Goal: Task Accomplishment & Management: Manage account settings

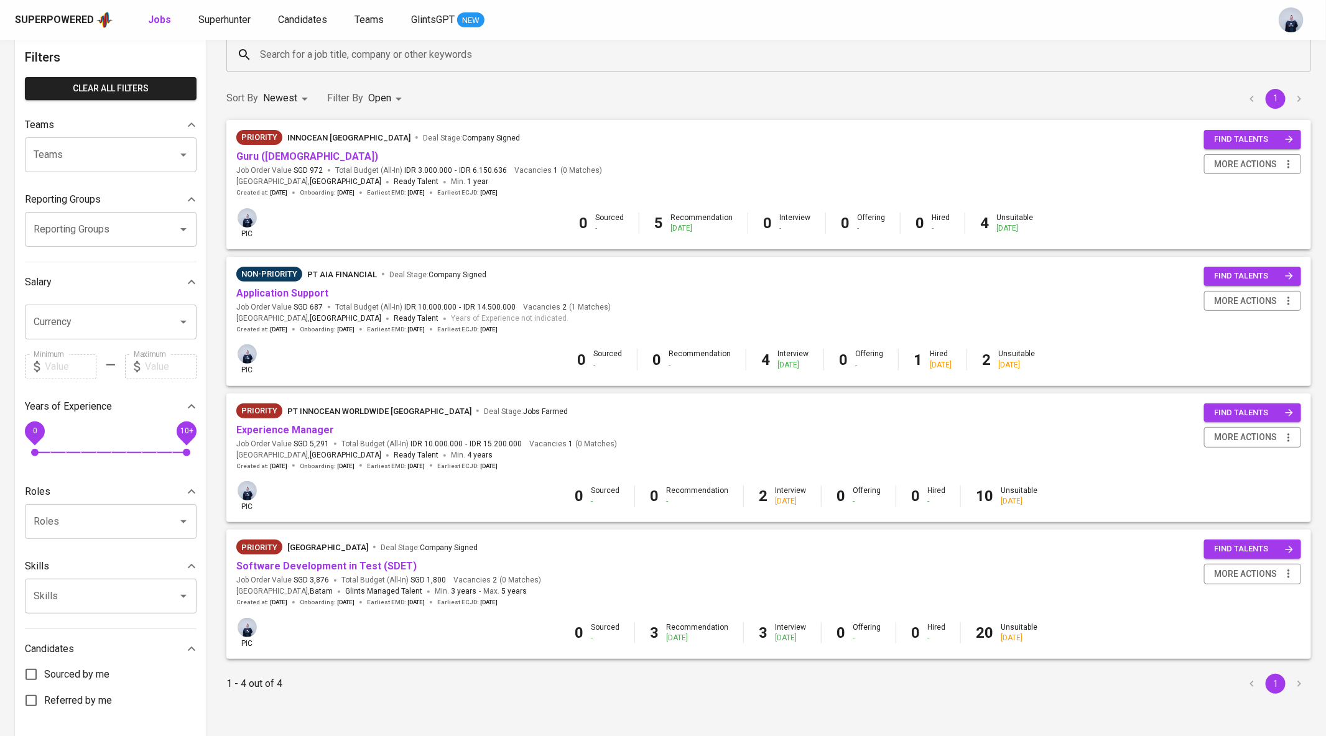
scroll to position [112, 0]
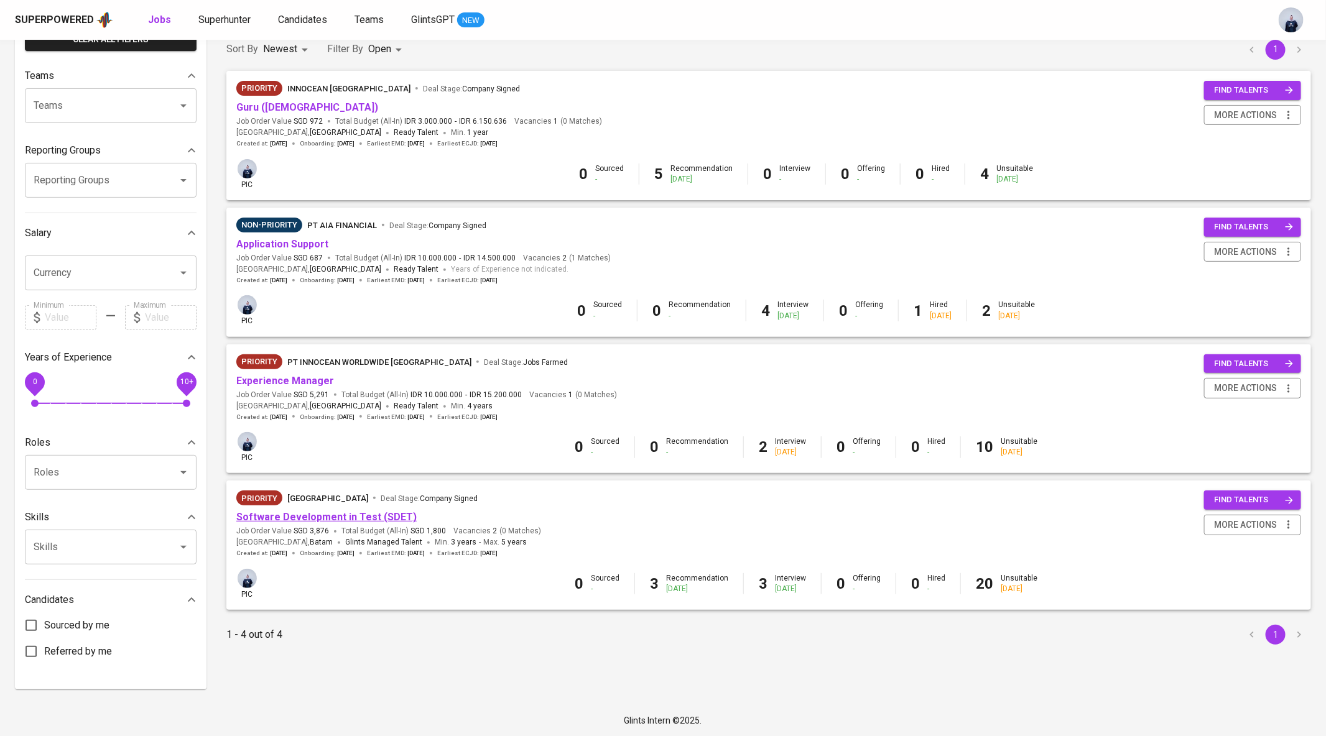
click at [359, 514] on link "Software Development in Test (SDET)" at bounding box center [326, 517] width 180 height 12
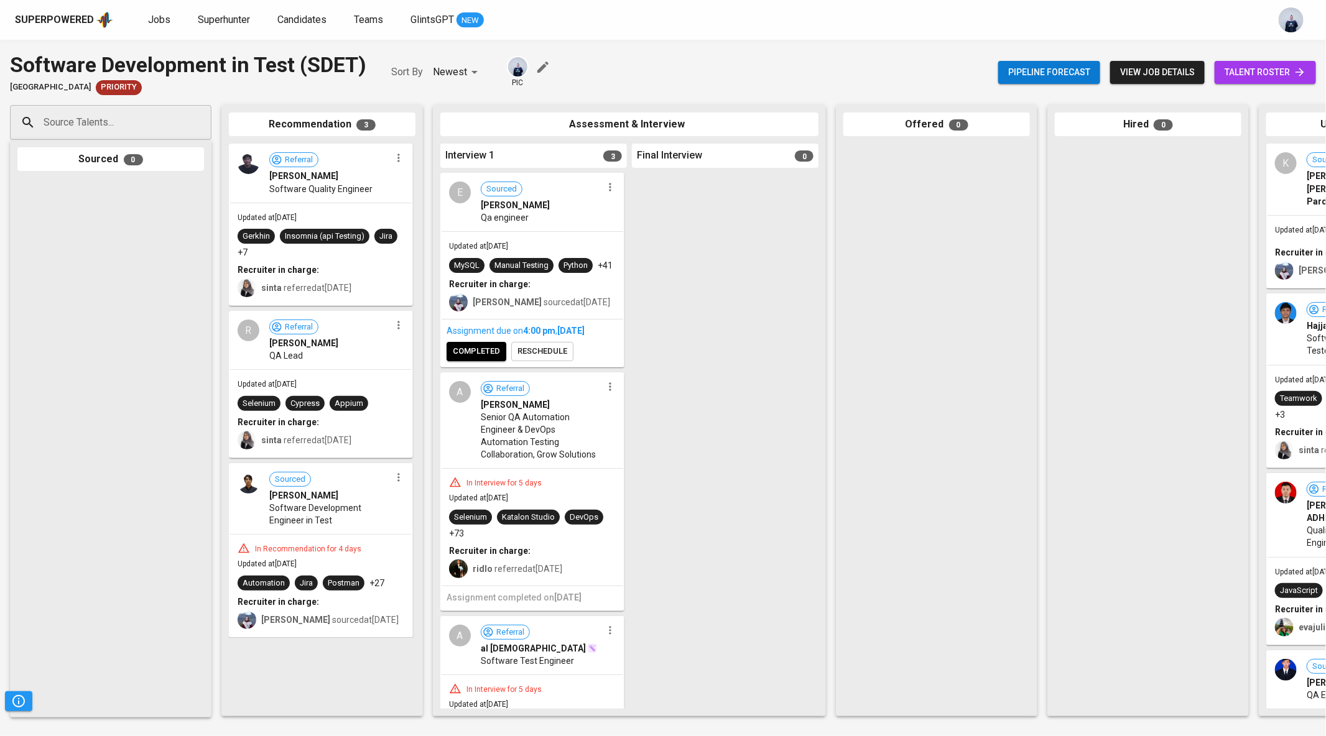
click at [476, 359] on span "completed" at bounding box center [476, 351] width 47 height 14
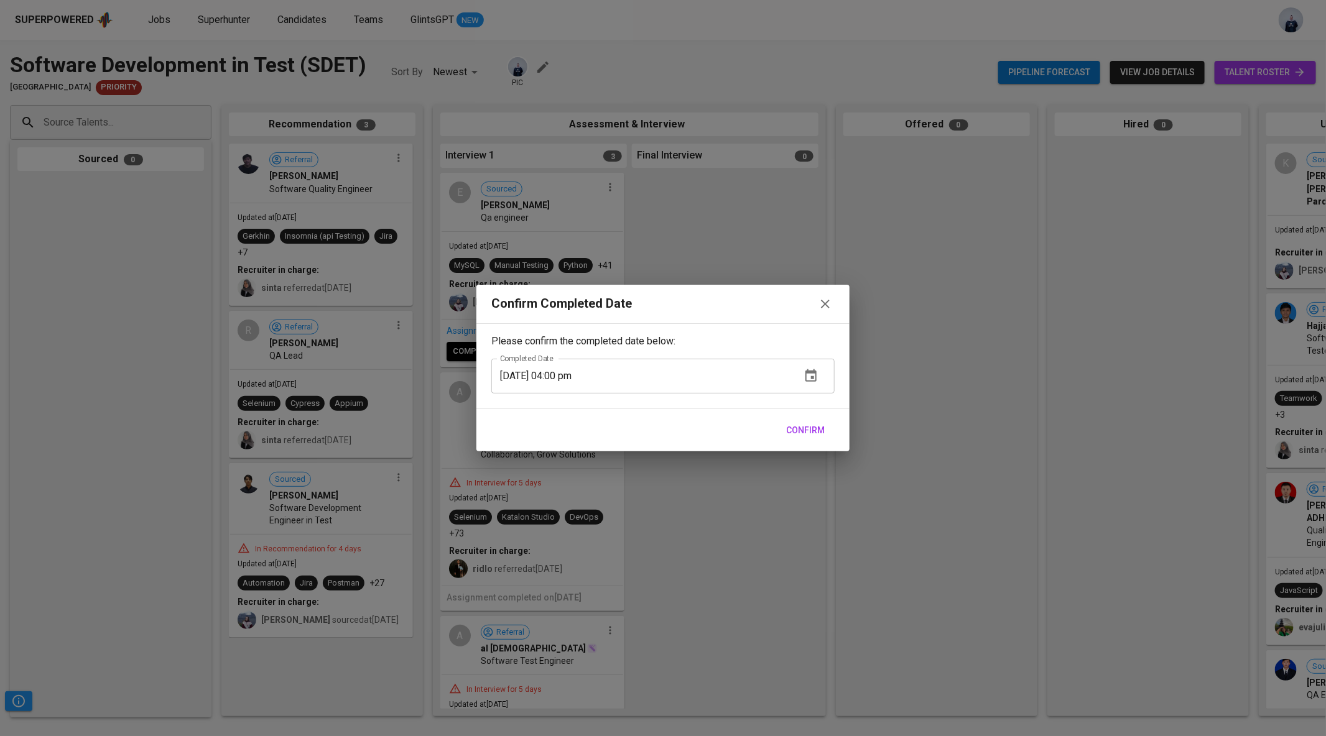
click at [802, 427] on span "Confirm" at bounding box center [805, 431] width 39 height 16
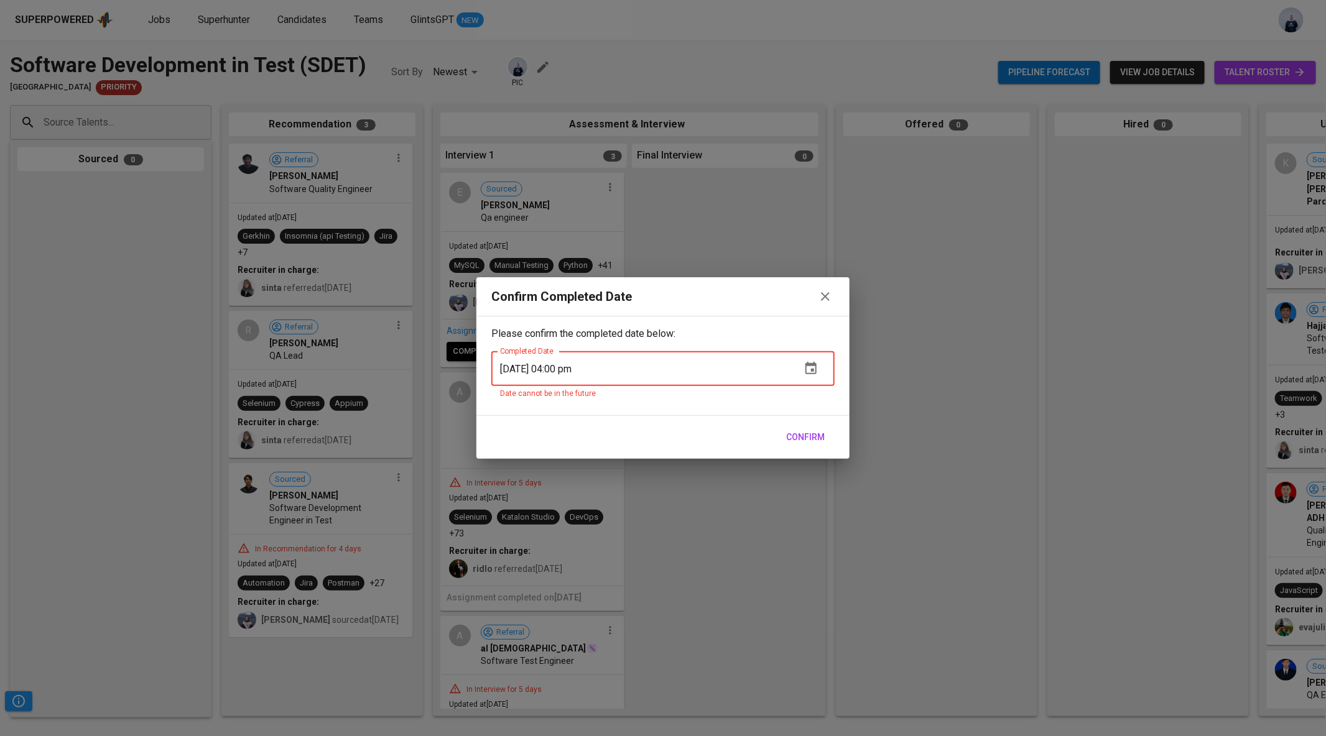
click at [822, 288] on button "button" at bounding box center [825, 296] width 19 height 19
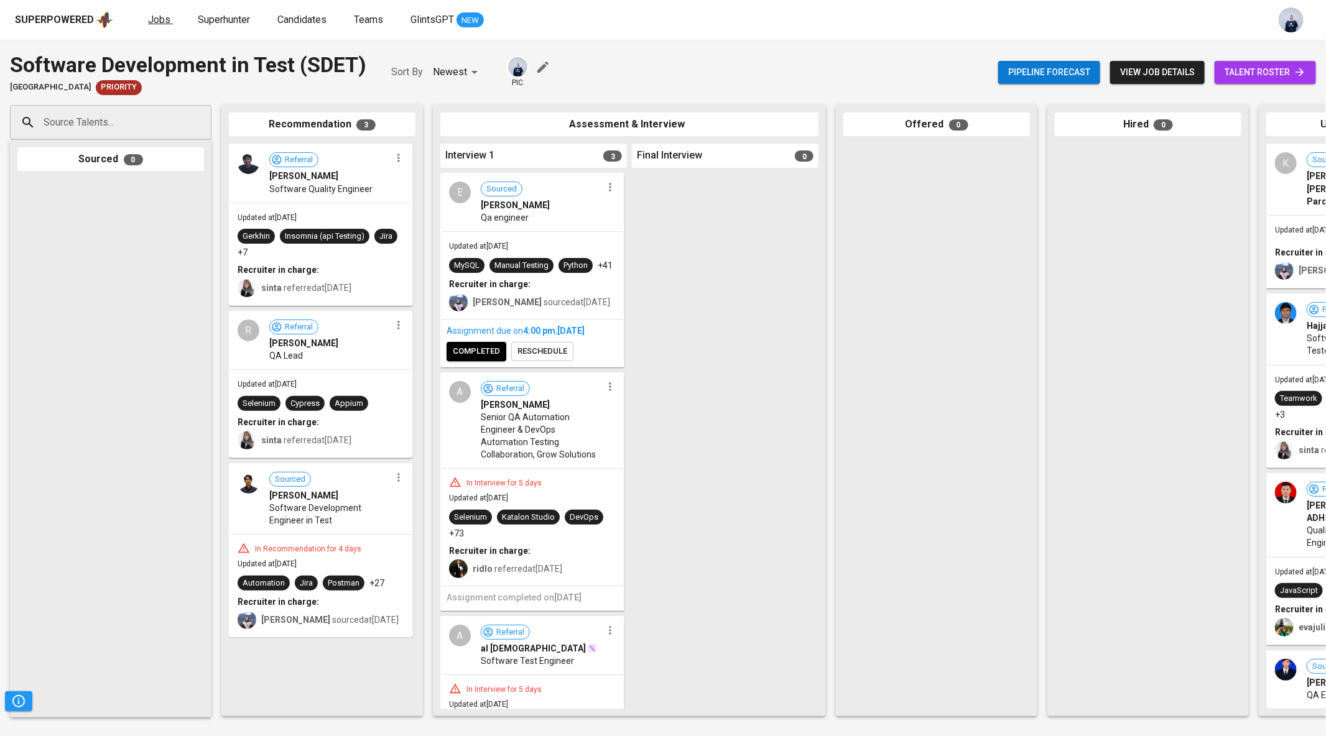
click at [159, 20] on span "Jobs" at bounding box center [159, 20] width 22 height 12
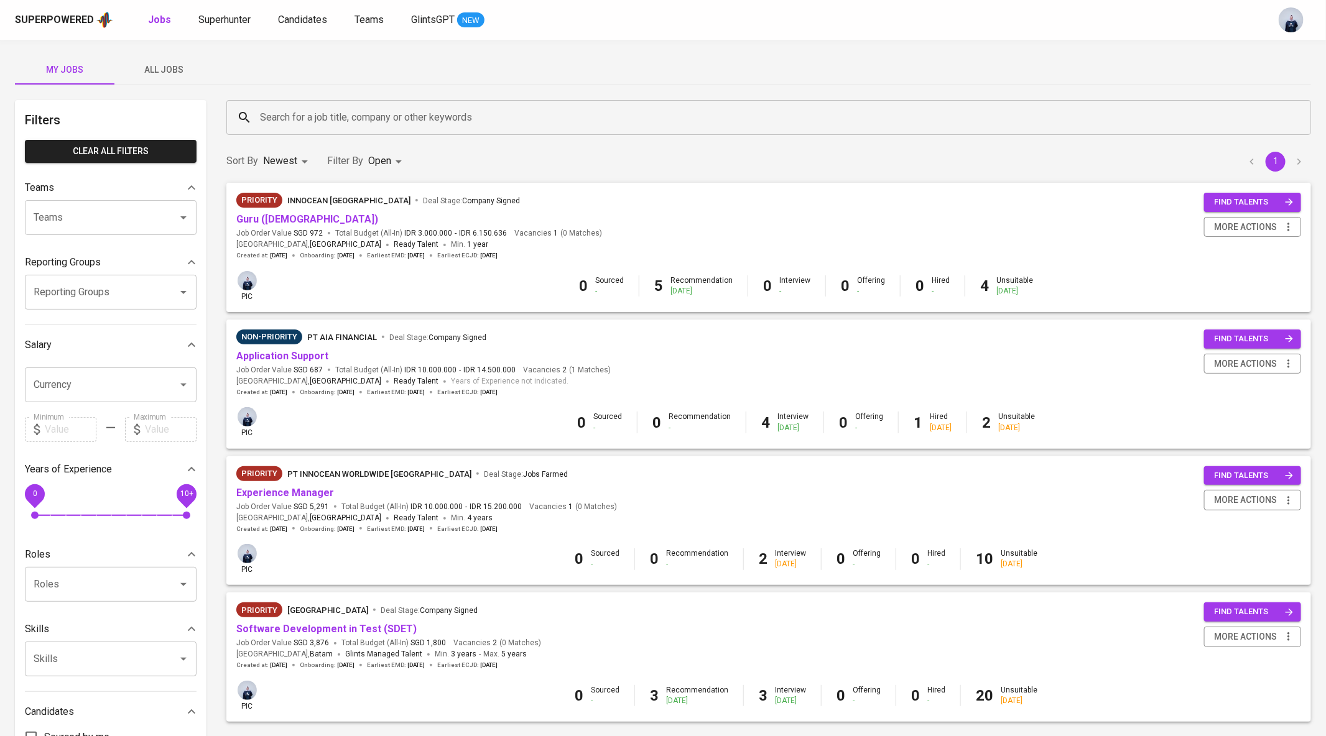
scroll to position [112, 0]
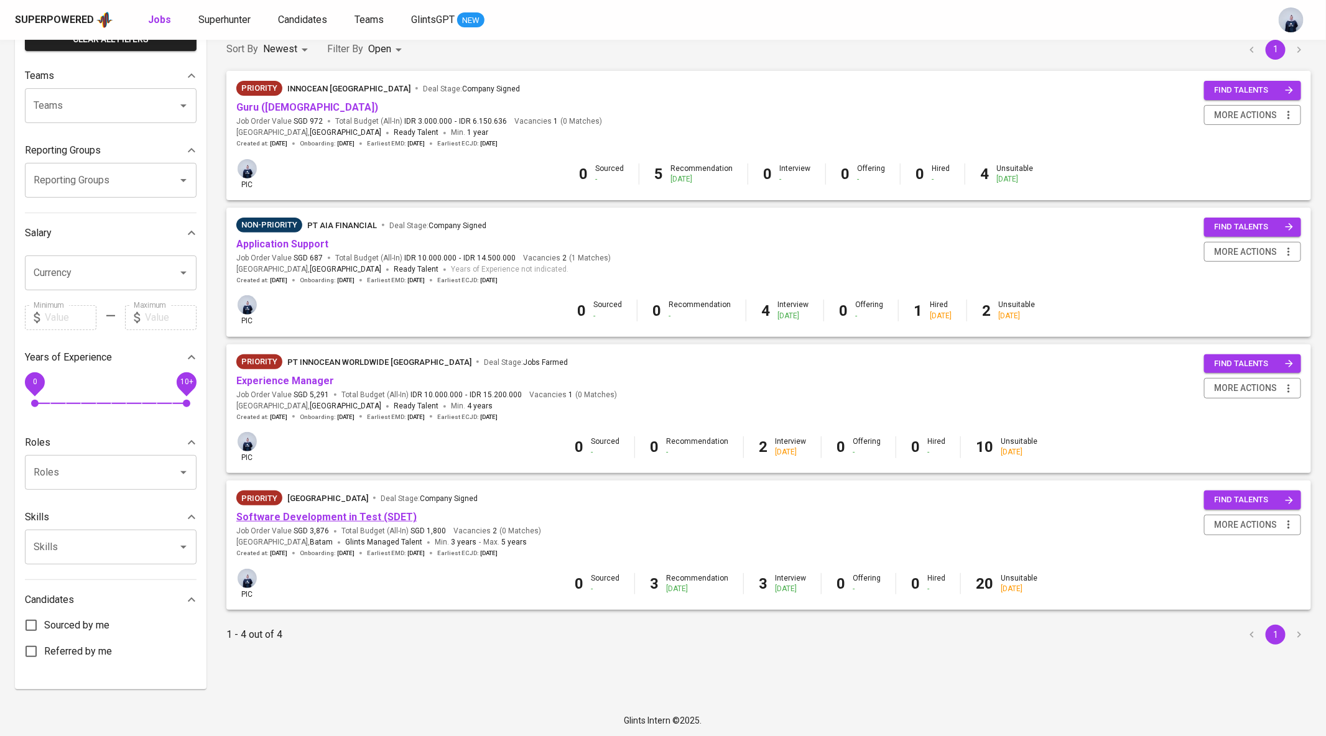
click at [285, 521] on link "Software Development in Test (SDET)" at bounding box center [326, 517] width 180 height 12
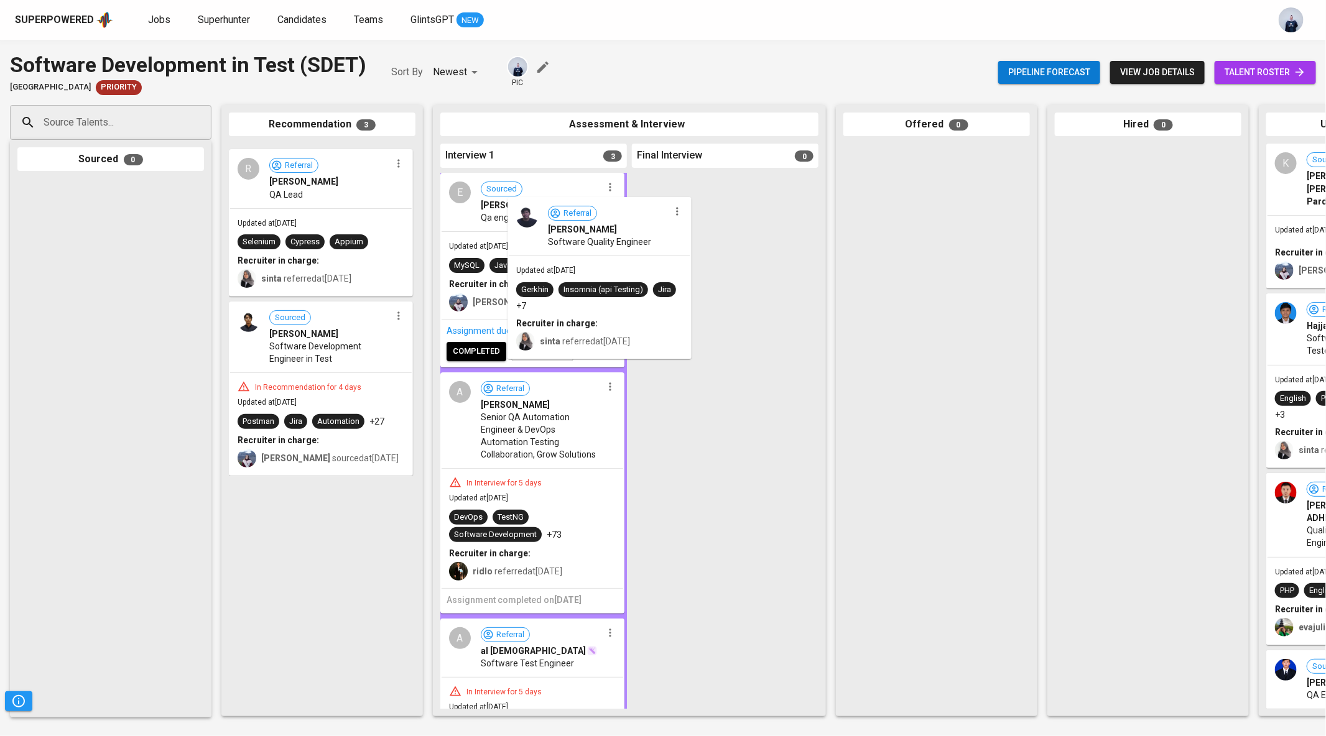
drag, startPoint x: 320, startPoint y: 201, endPoint x: 609, endPoint y: 257, distance: 295.0
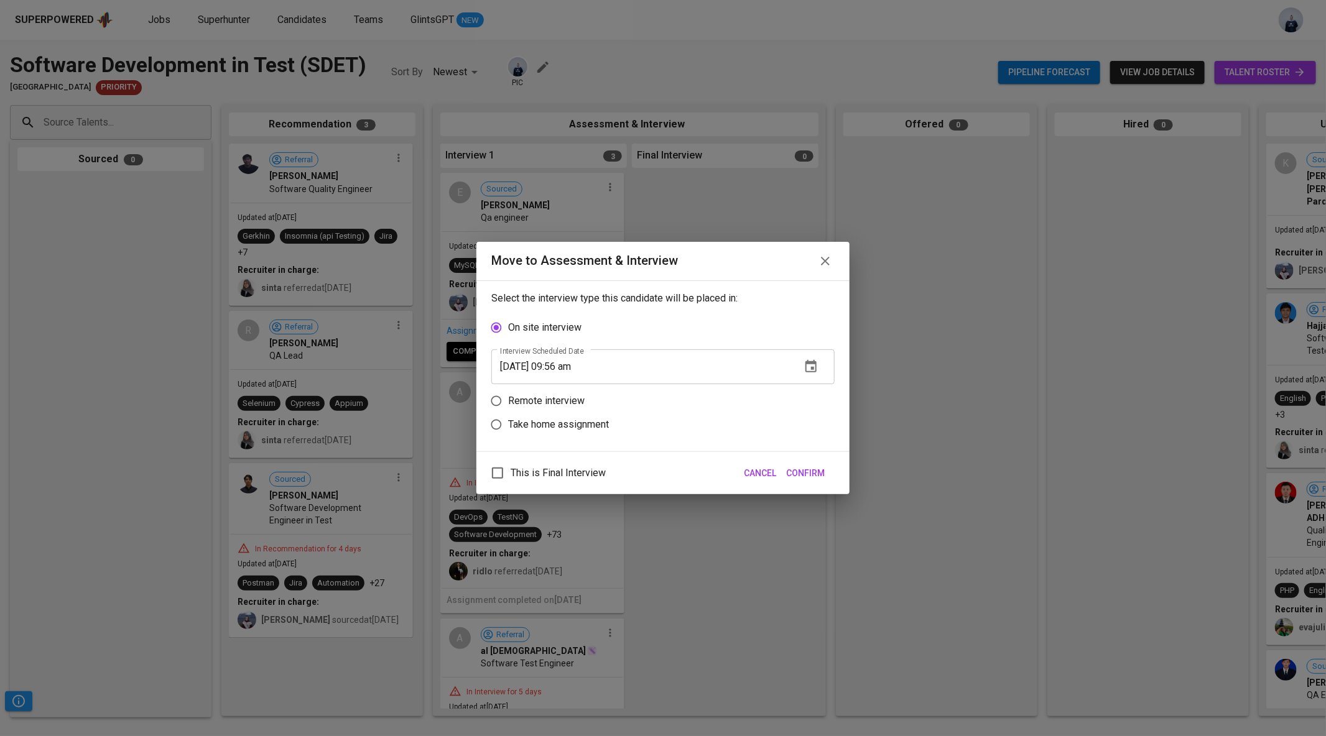
click at [608, 415] on label "Take home assignment" at bounding box center [654, 425] width 340 height 24
click at [508, 415] on input "Take home assignment" at bounding box center [496, 425] width 24 height 24
radio input "true"
click at [815, 417] on icon "button" at bounding box center [810, 414] width 15 height 15
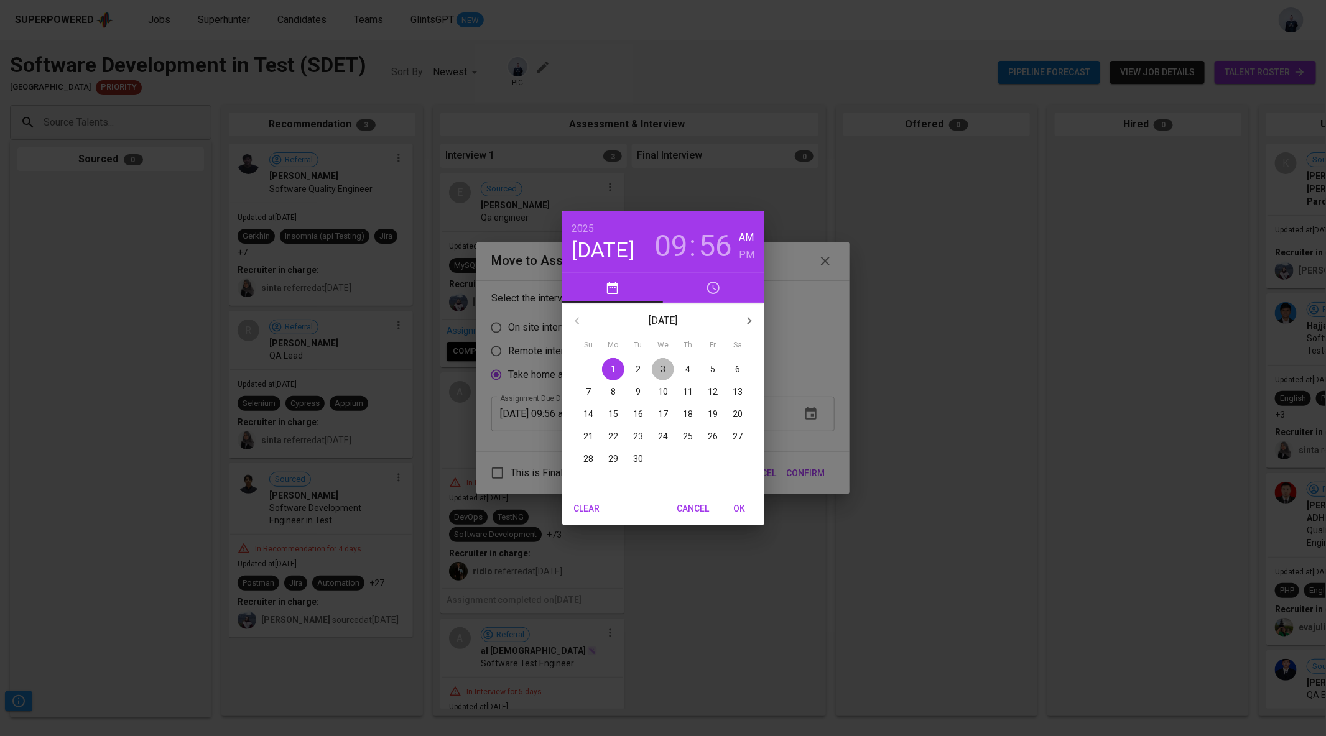
click at [659, 369] on span "3" at bounding box center [663, 369] width 22 height 12
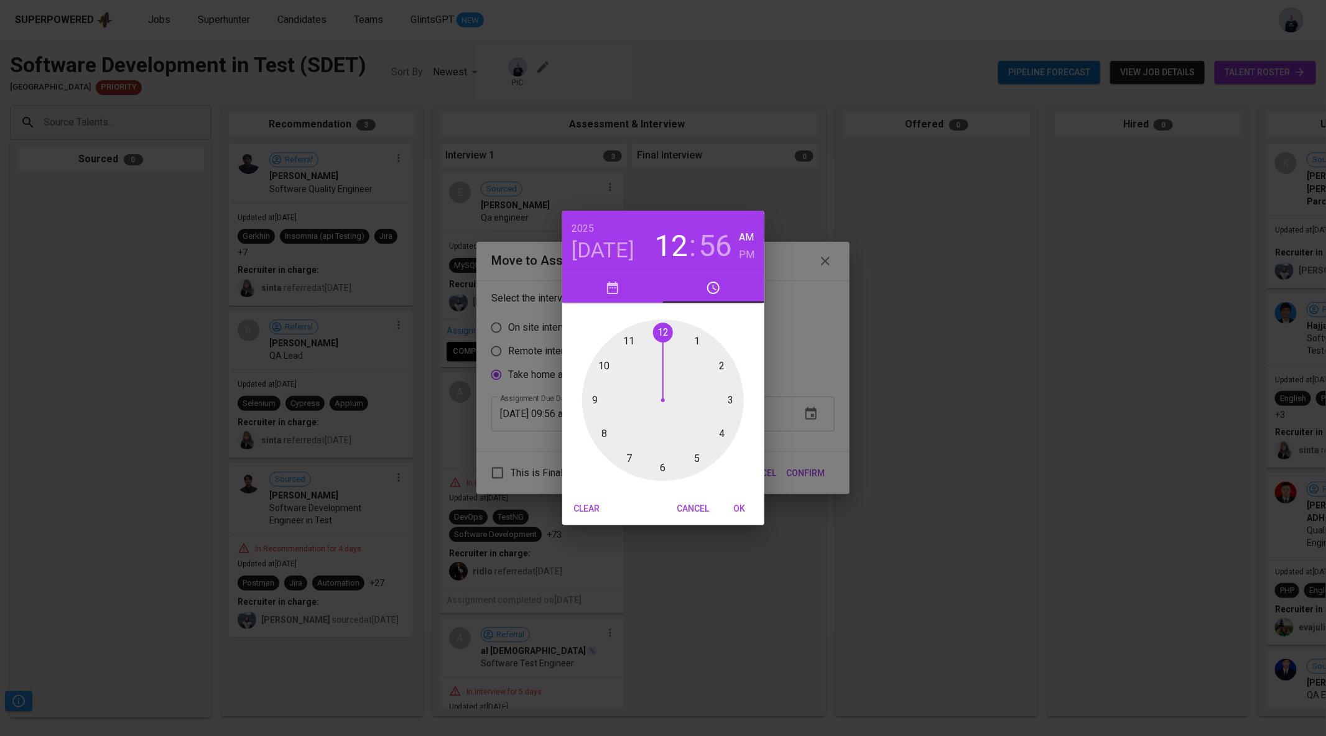
click at [662, 329] on div at bounding box center [663, 401] width 162 height 162
click at [662, 331] on div at bounding box center [663, 401] width 162 height 162
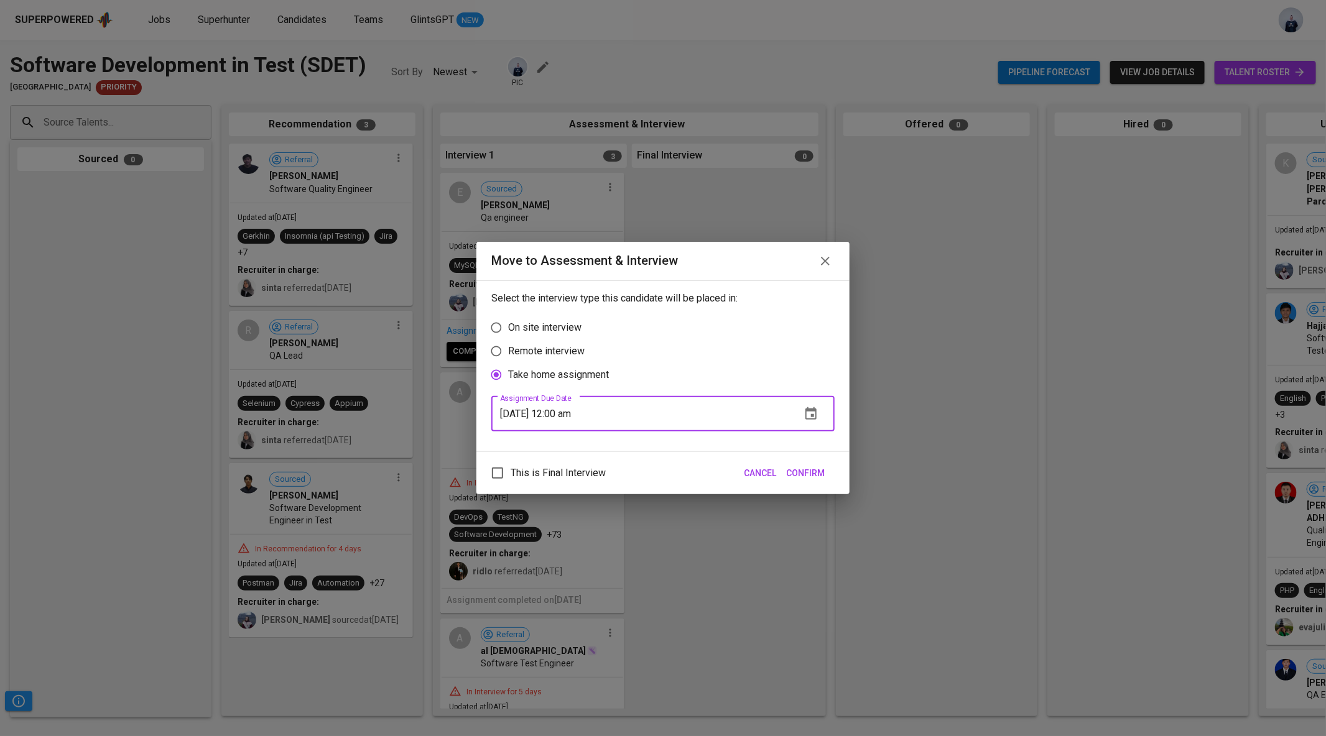
click at [590, 411] on input "09/03/2025 12:00 am" at bounding box center [641, 414] width 300 height 35
type input "09/03/2025 12:00 pm"
click at [808, 474] on span "Confirm" at bounding box center [805, 474] width 39 height 16
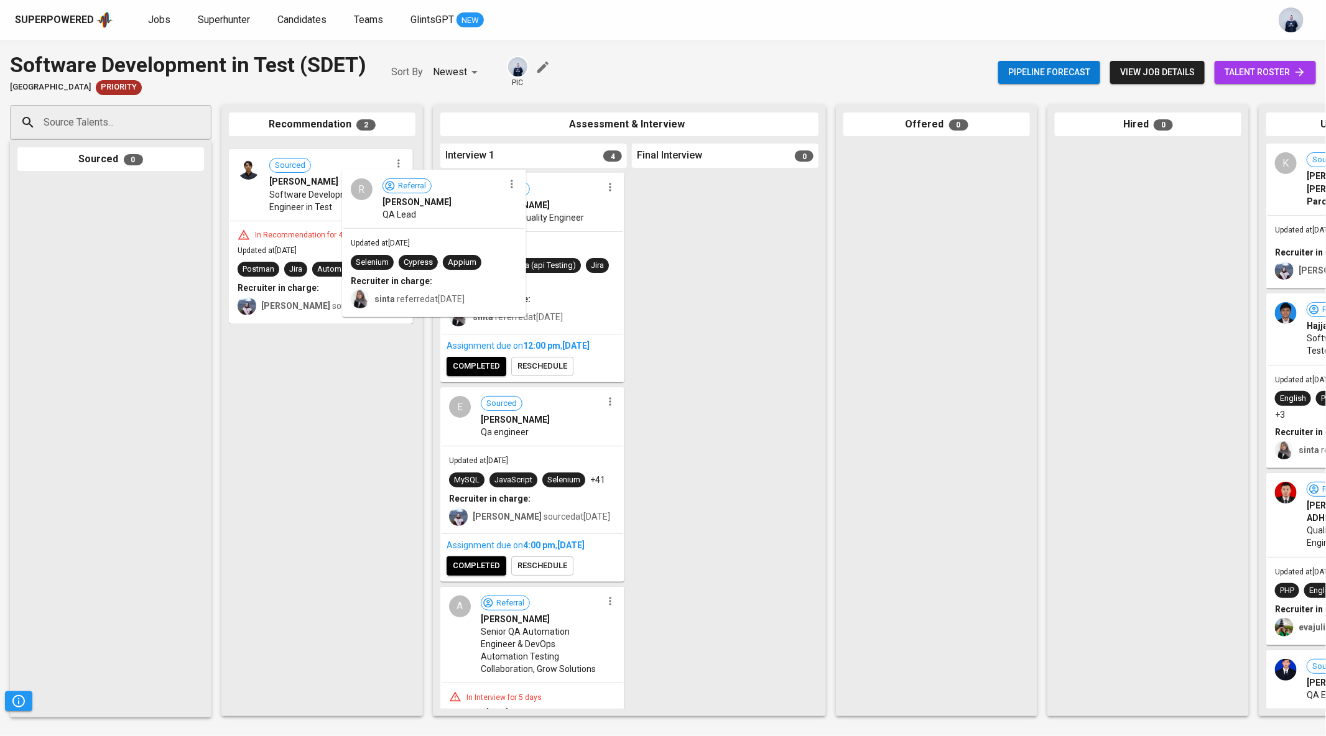
drag, startPoint x: 326, startPoint y: 203, endPoint x: 450, endPoint y: 229, distance: 127.1
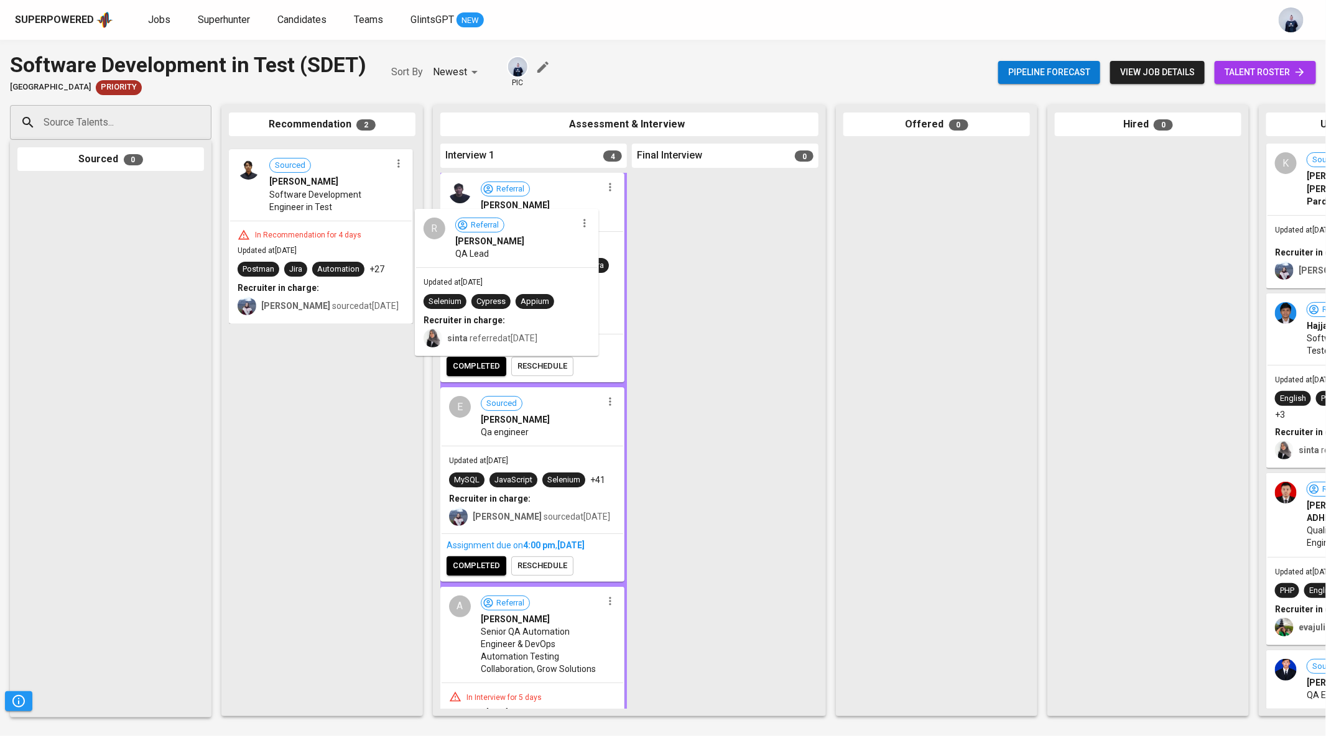
drag, startPoint x: 357, startPoint y: 192, endPoint x: 547, endPoint y: 257, distance: 201.4
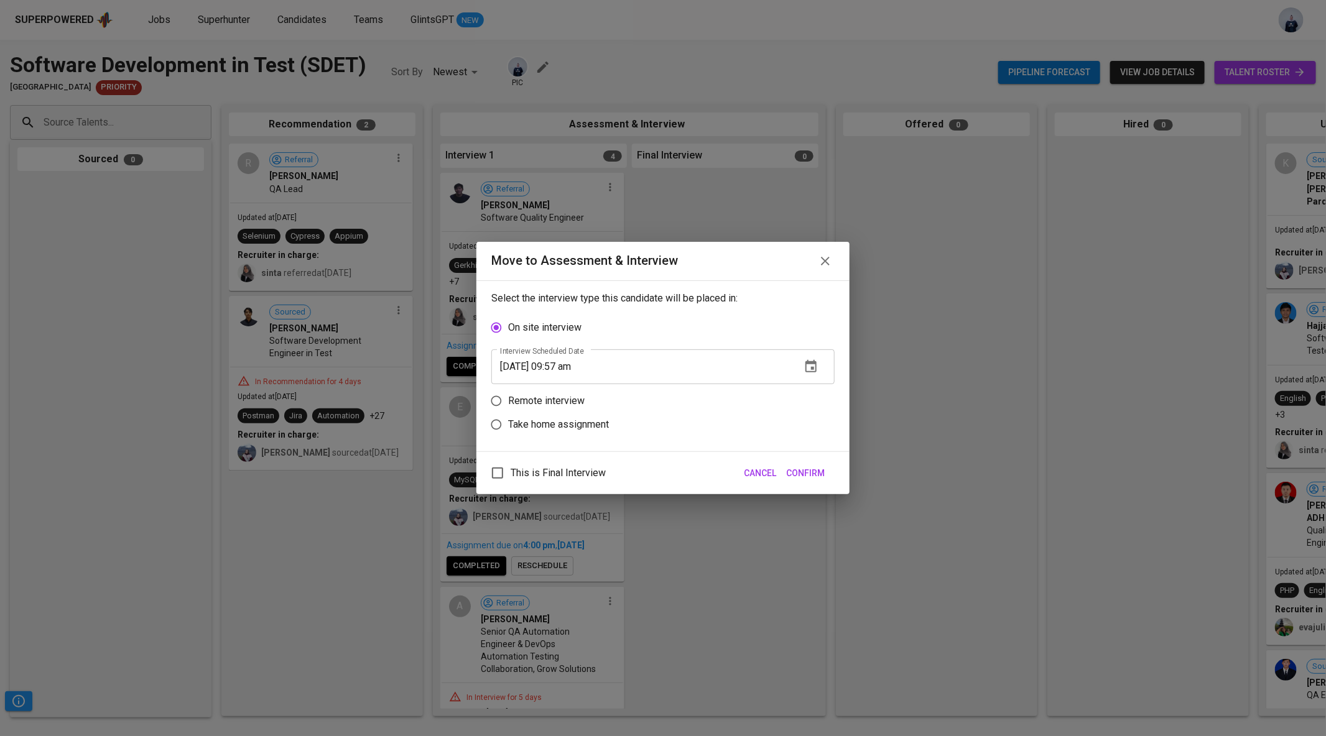
click at [603, 429] on p "Take home assignment" at bounding box center [558, 424] width 101 height 15
click at [508, 429] on input "Take home assignment" at bounding box center [496, 425] width 24 height 24
radio input "true"
click at [800, 412] on button "button" at bounding box center [811, 414] width 30 height 30
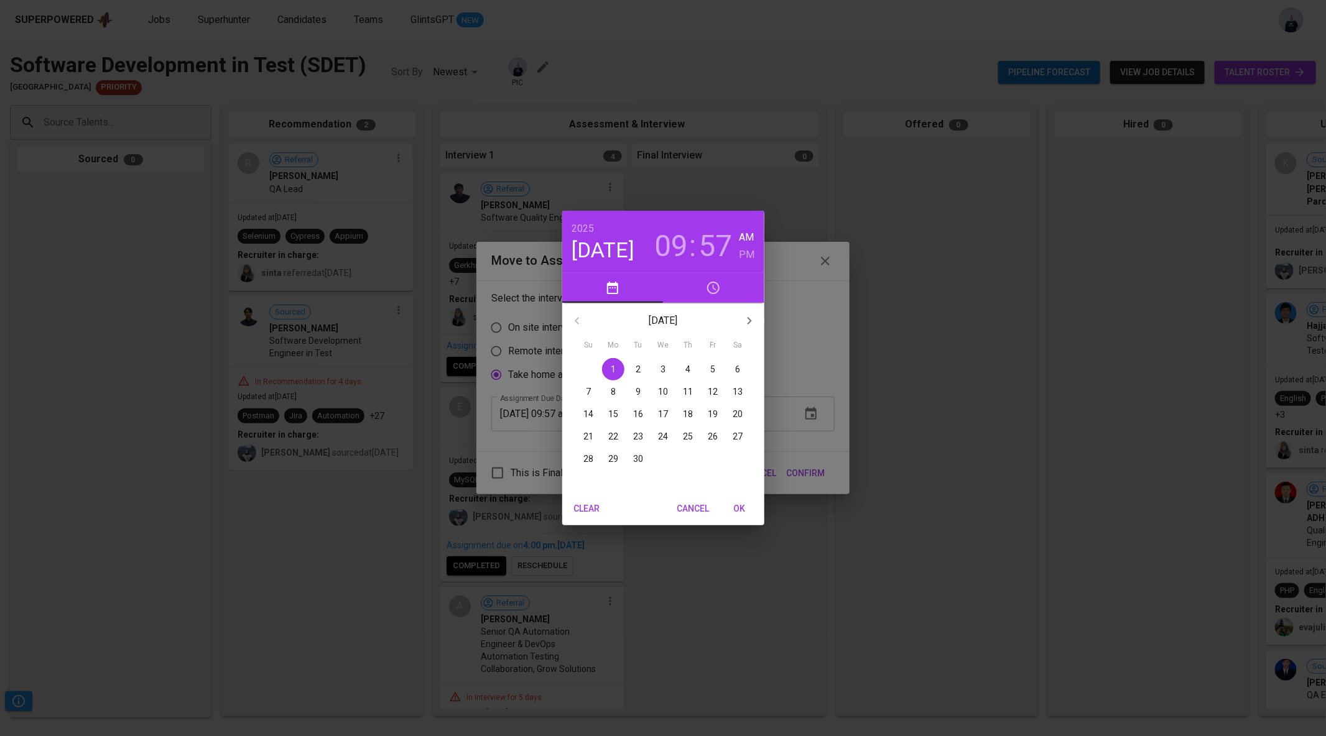
click at [616, 372] on span "1" at bounding box center [613, 369] width 22 height 12
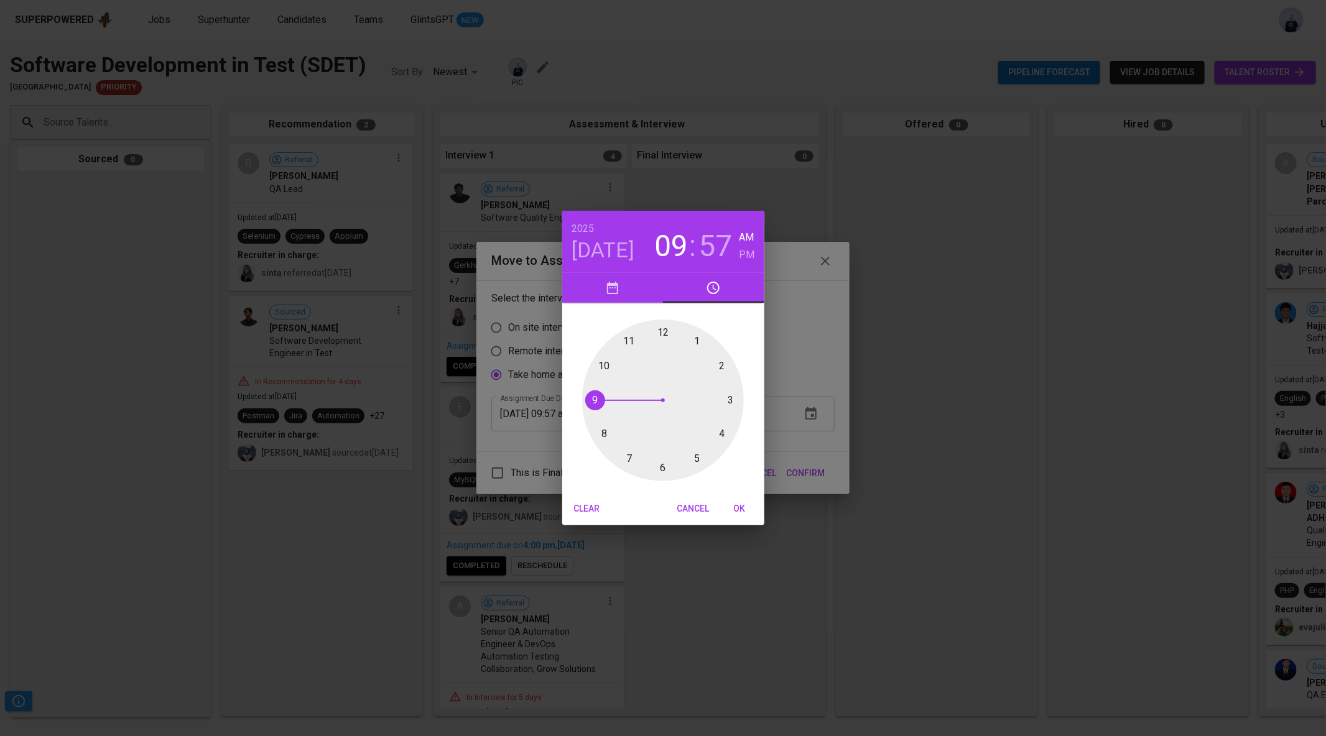
click at [663, 330] on div at bounding box center [663, 401] width 162 height 162
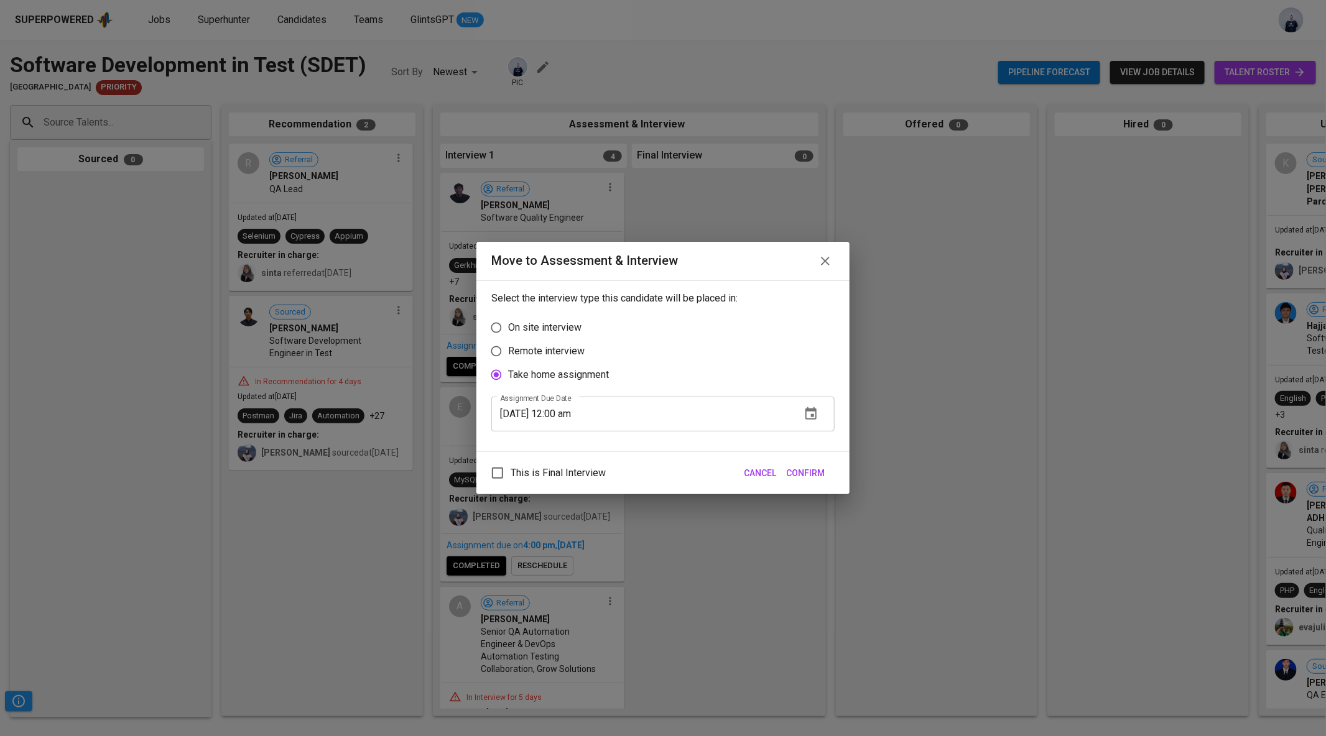
click at [591, 417] on input "09/01/2025 12:00 am" at bounding box center [641, 414] width 300 height 35
type input "09/01/2025 12:00 pm"
click at [806, 464] on button "Confirm" at bounding box center [805, 473] width 48 height 23
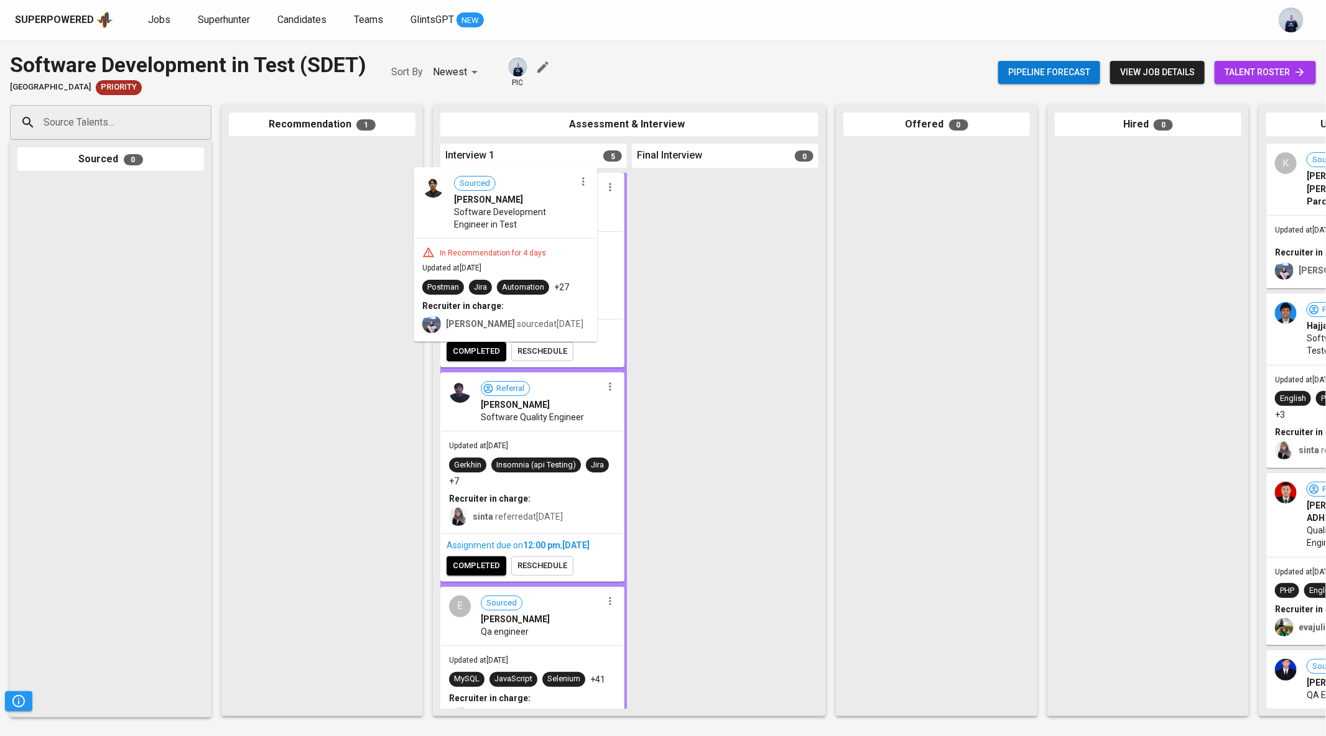
drag, startPoint x: 284, startPoint y: 220, endPoint x: 481, endPoint y: 244, distance: 198.5
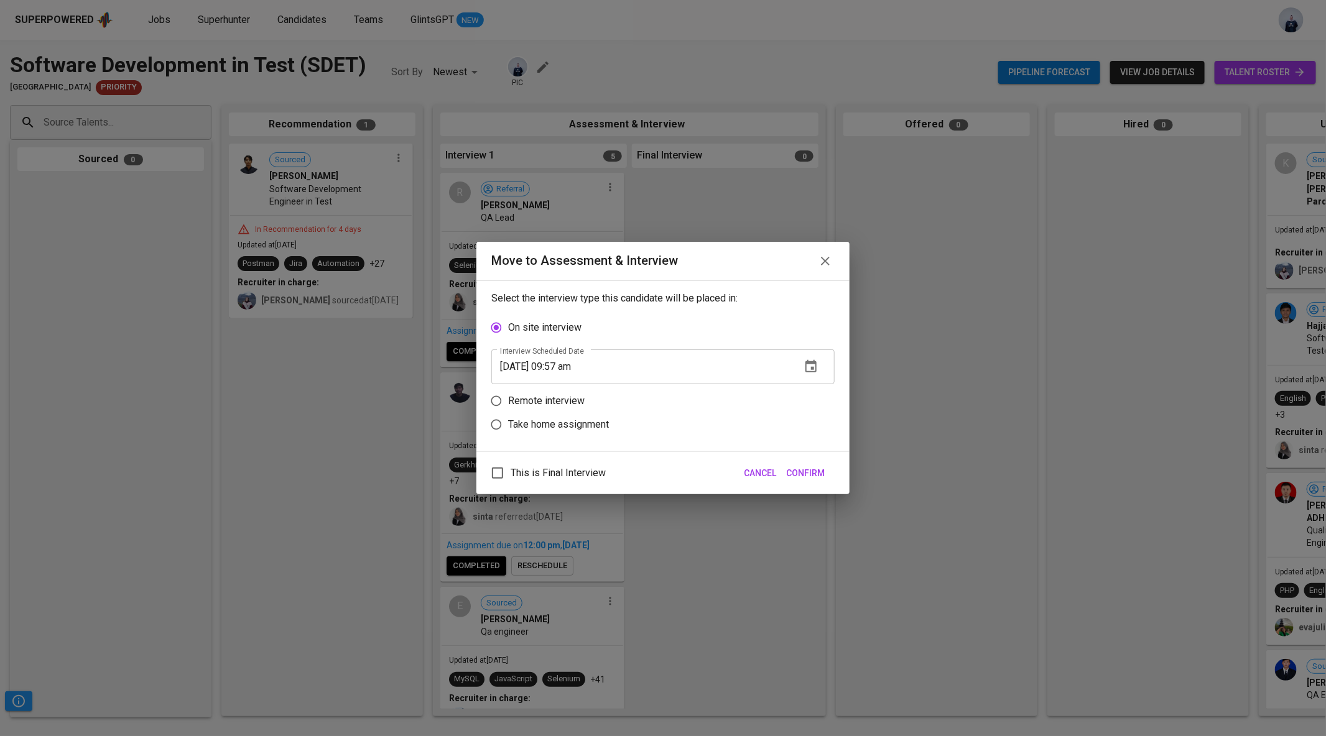
click at [634, 389] on label "Remote interview" at bounding box center [654, 401] width 340 height 24
click at [508, 389] on input "Remote interview" at bounding box center [496, 401] width 24 height 24
radio input "true"
click at [811, 385] on icon "button" at bounding box center [810, 390] width 11 height 12
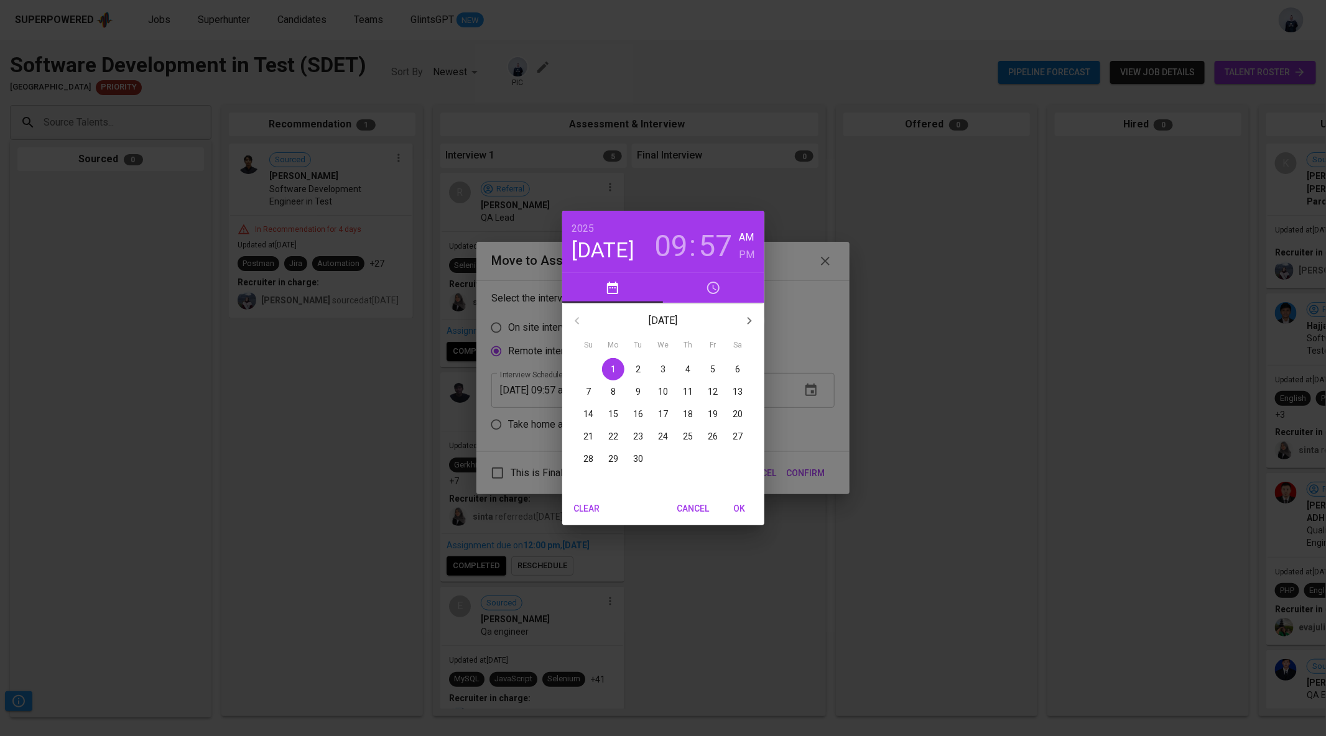
click at [706, 509] on span "Cancel" at bounding box center [693, 509] width 32 height 16
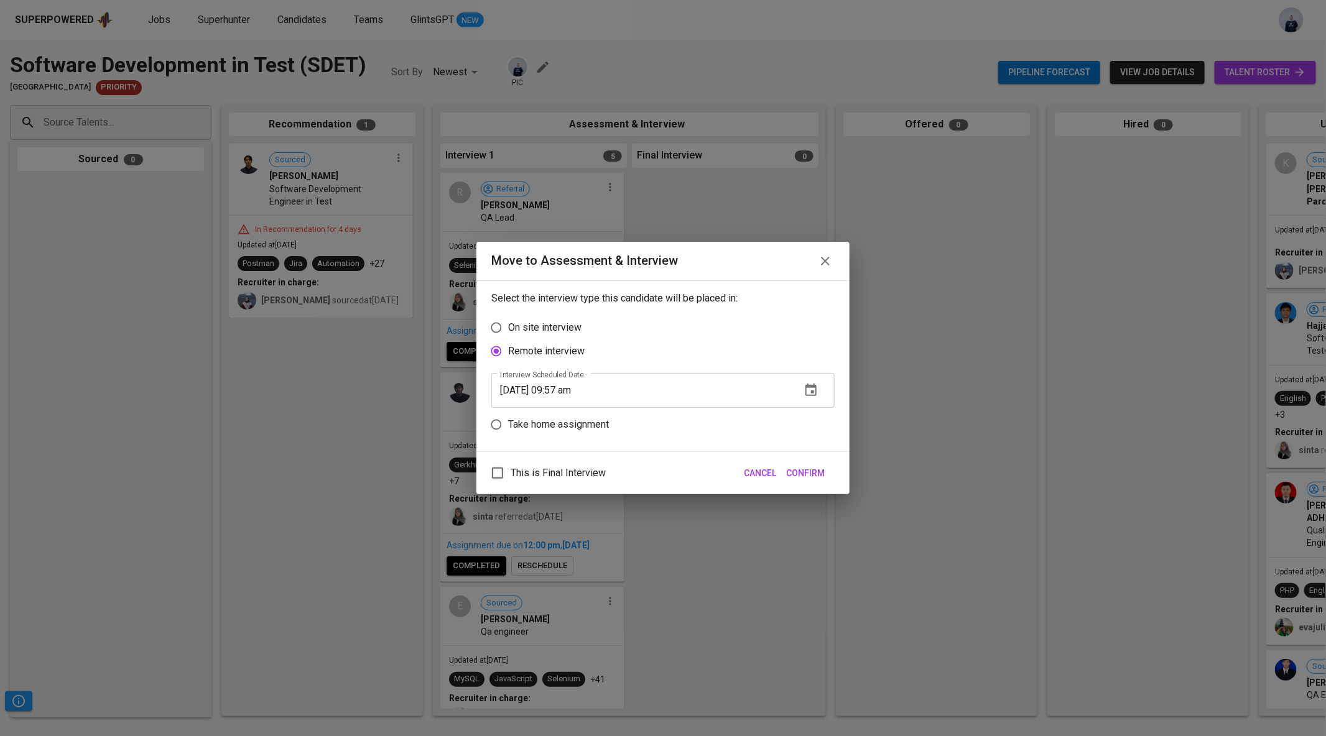
click at [591, 421] on p "Take home assignment" at bounding box center [558, 424] width 101 height 15
click at [508, 421] on input "Take home assignment" at bounding box center [496, 425] width 24 height 24
radio input "true"
click at [818, 418] on icon "button" at bounding box center [810, 414] width 15 height 15
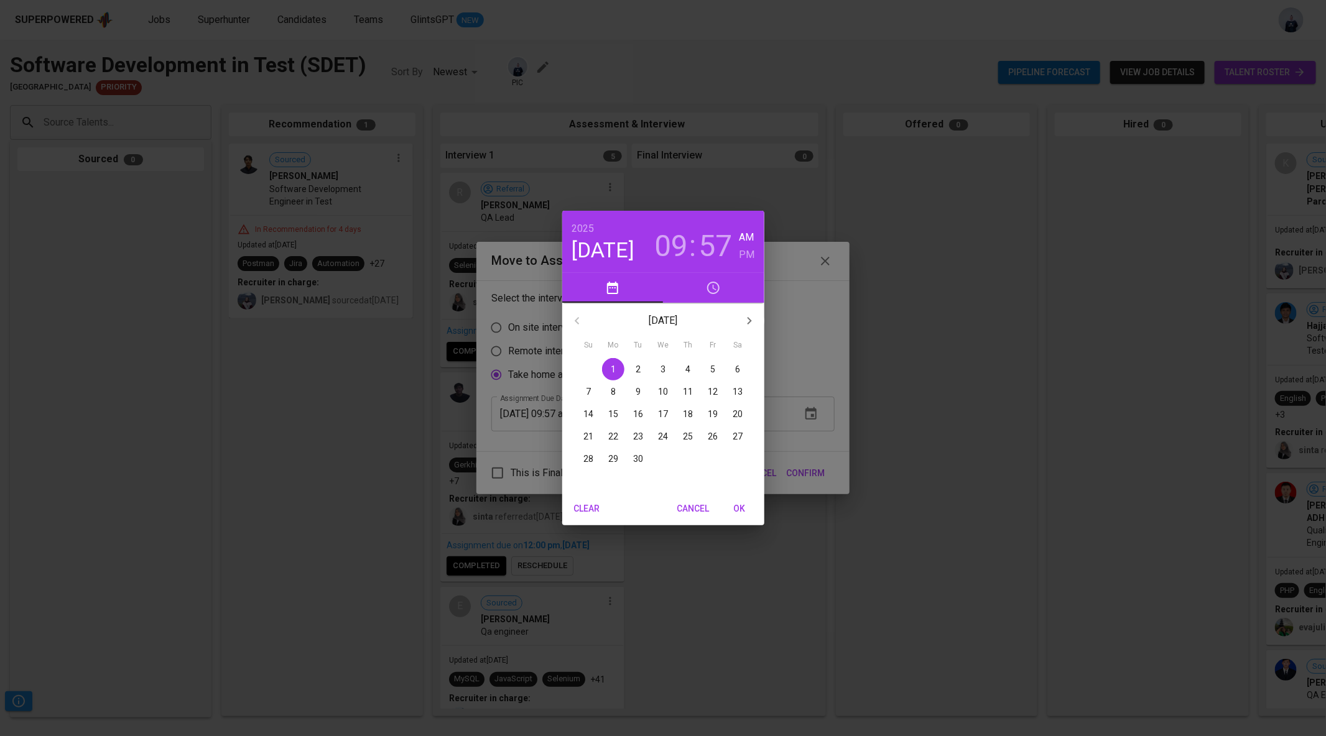
click at [609, 369] on span "1" at bounding box center [613, 369] width 22 height 12
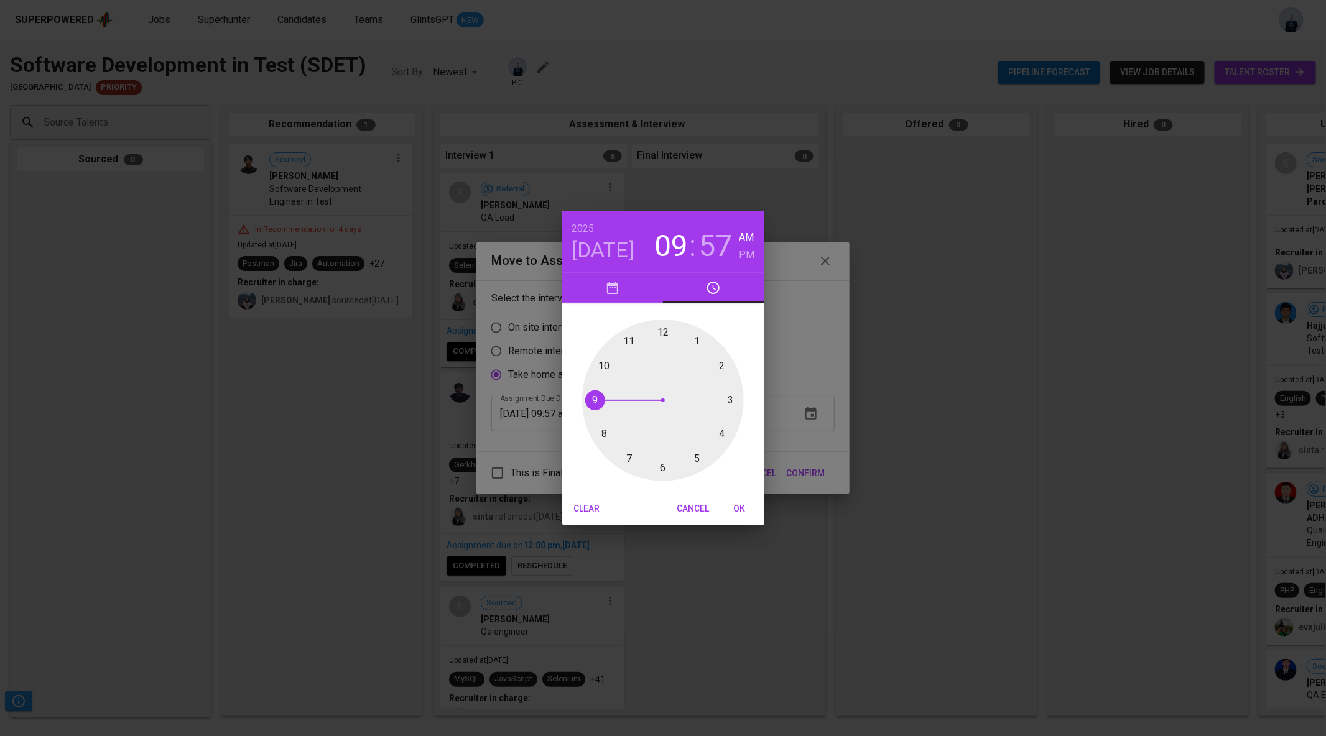
click at [665, 330] on div at bounding box center [663, 401] width 162 height 162
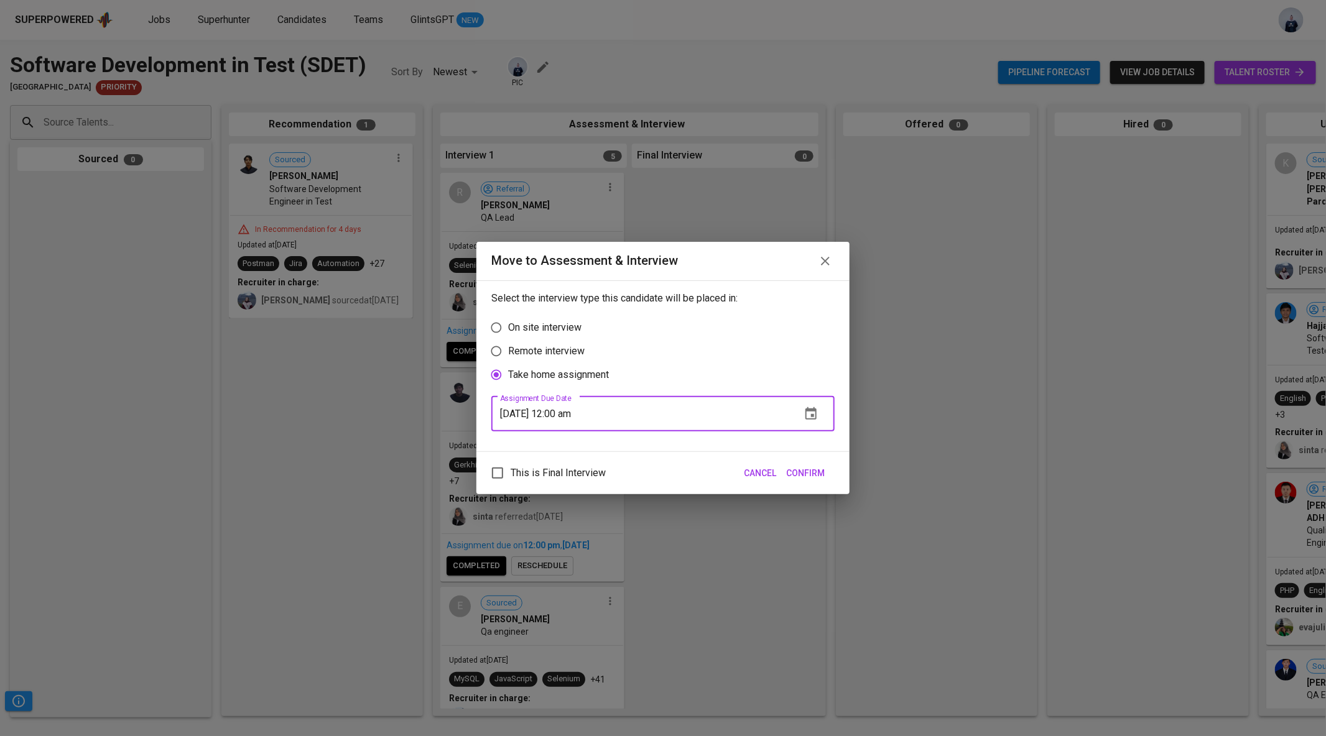
click at [589, 410] on input "09/01/2025 12:00 am" at bounding box center [641, 414] width 300 height 35
type input "09/01/2025 12:00 pm"
click at [823, 470] on span "Confirm" at bounding box center [805, 474] width 39 height 16
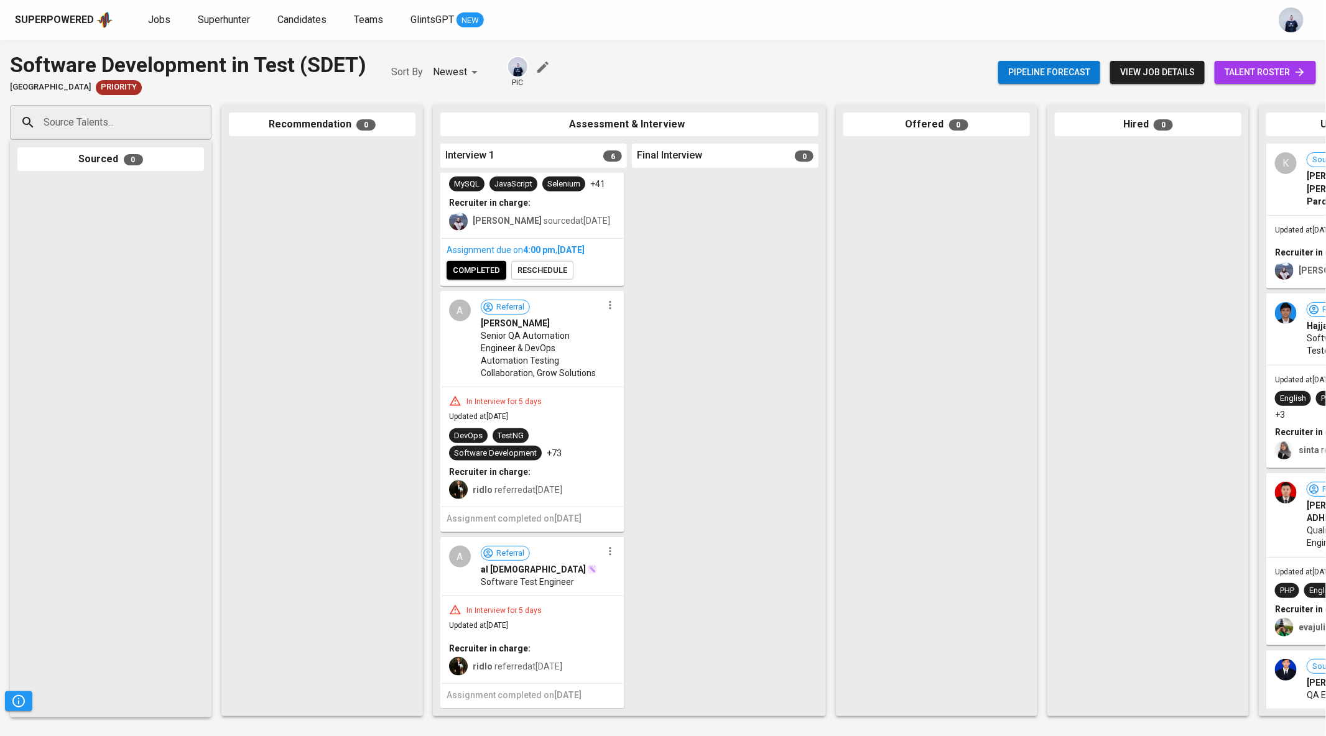
scroll to position [729, 0]
click at [161, 21] on span "Jobs" at bounding box center [159, 20] width 22 height 12
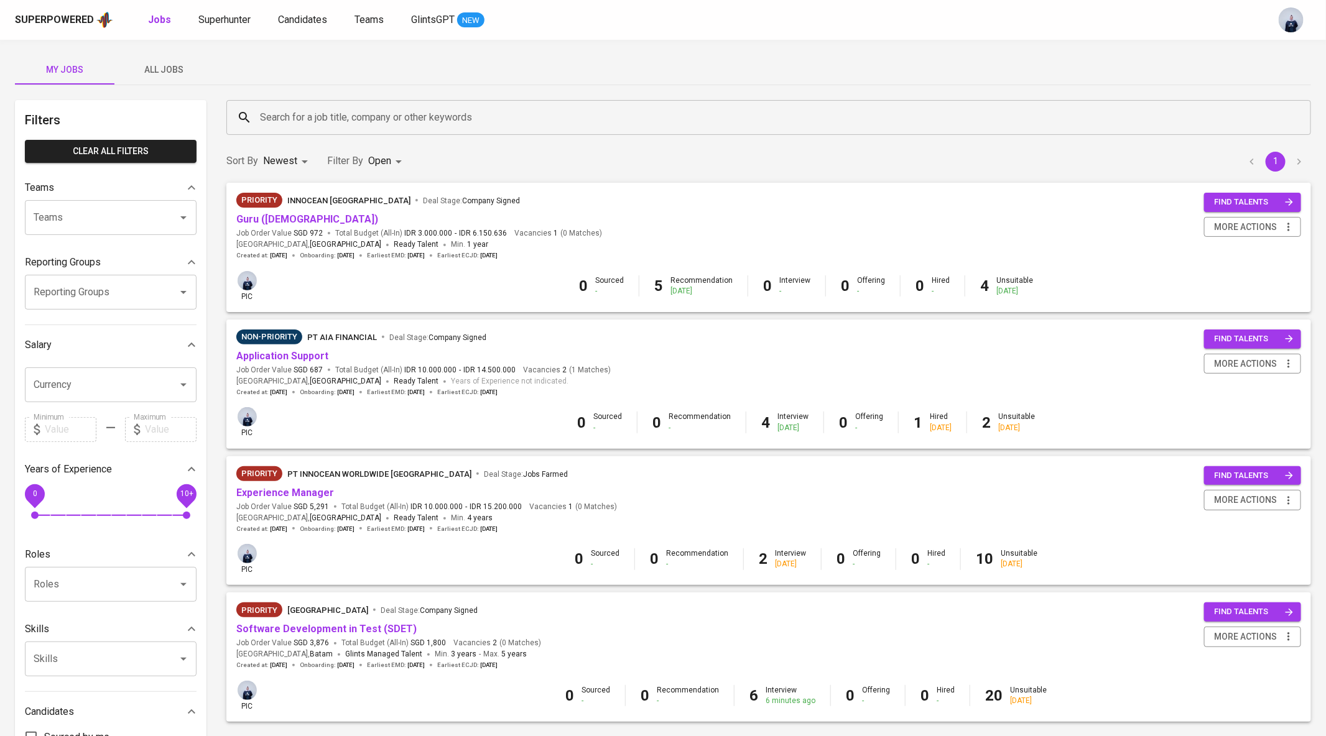
click at [216, 27] on div "Superpowered Jobs Superhunter Candidates Teams GlintsGPT NEW" at bounding box center [643, 20] width 1256 height 19
click at [213, 14] on span "Superhunter" at bounding box center [224, 20] width 52 height 12
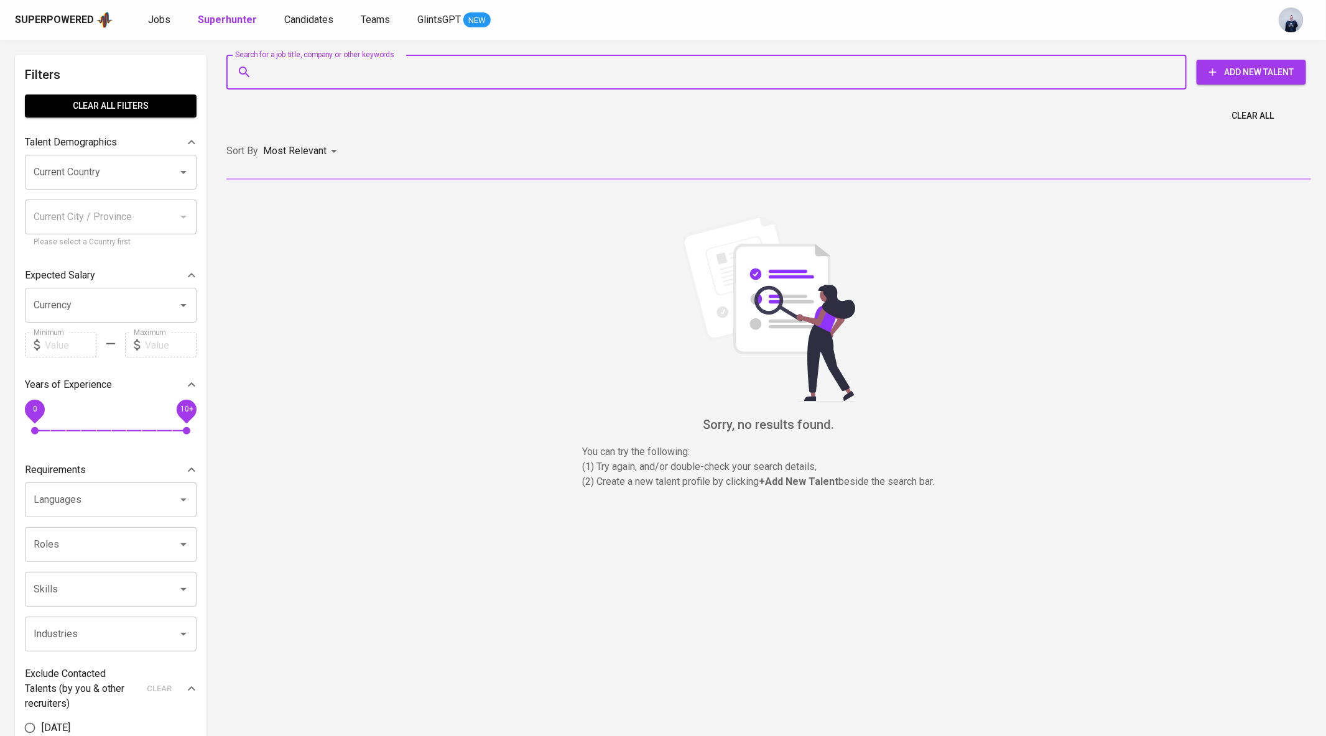
click at [291, 65] on input "Search for a job title, company or other keywords" at bounding box center [709, 72] width 905 height 24
paste input "ashari.taufik888@gmail.com"
type input "ashari.taufik888@gmail.com"
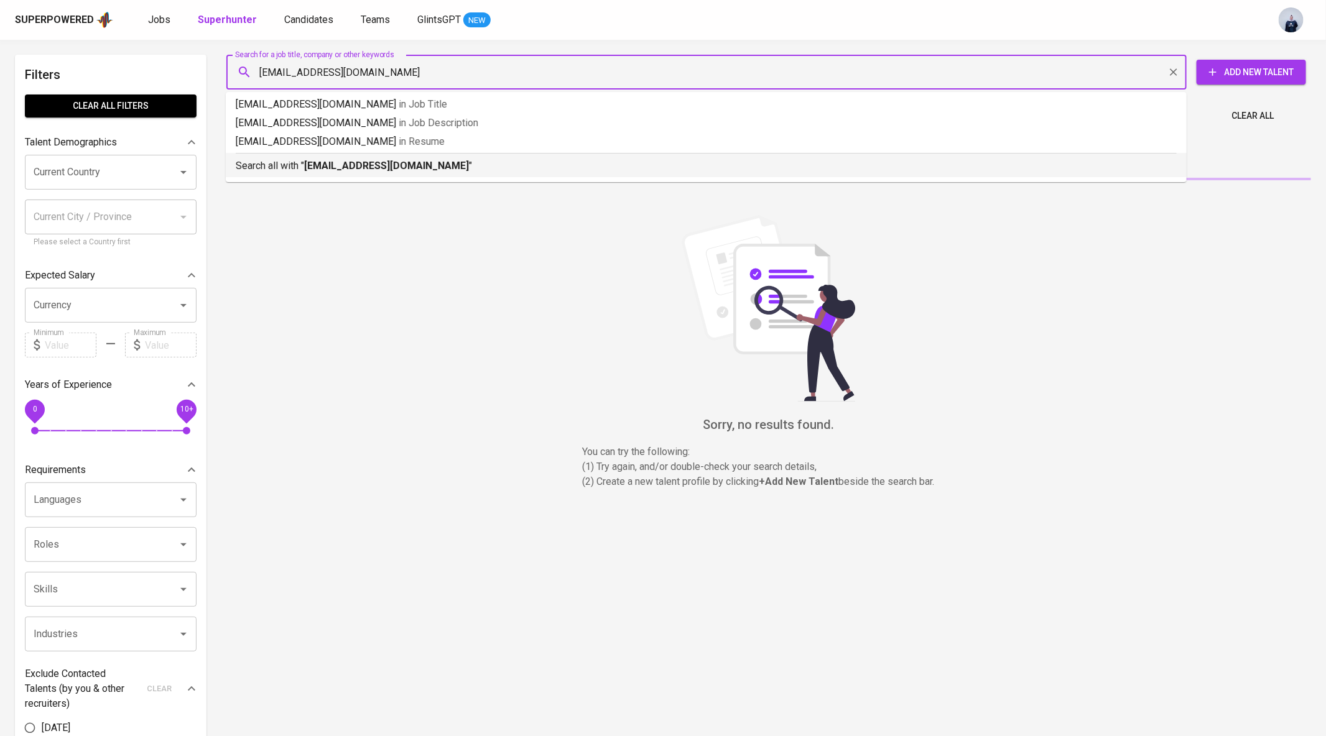
click at [321, 159] on p "Search all with " ashari.taufik888@gmail.com "" at bounding box center [706, 166] width 941 height 15
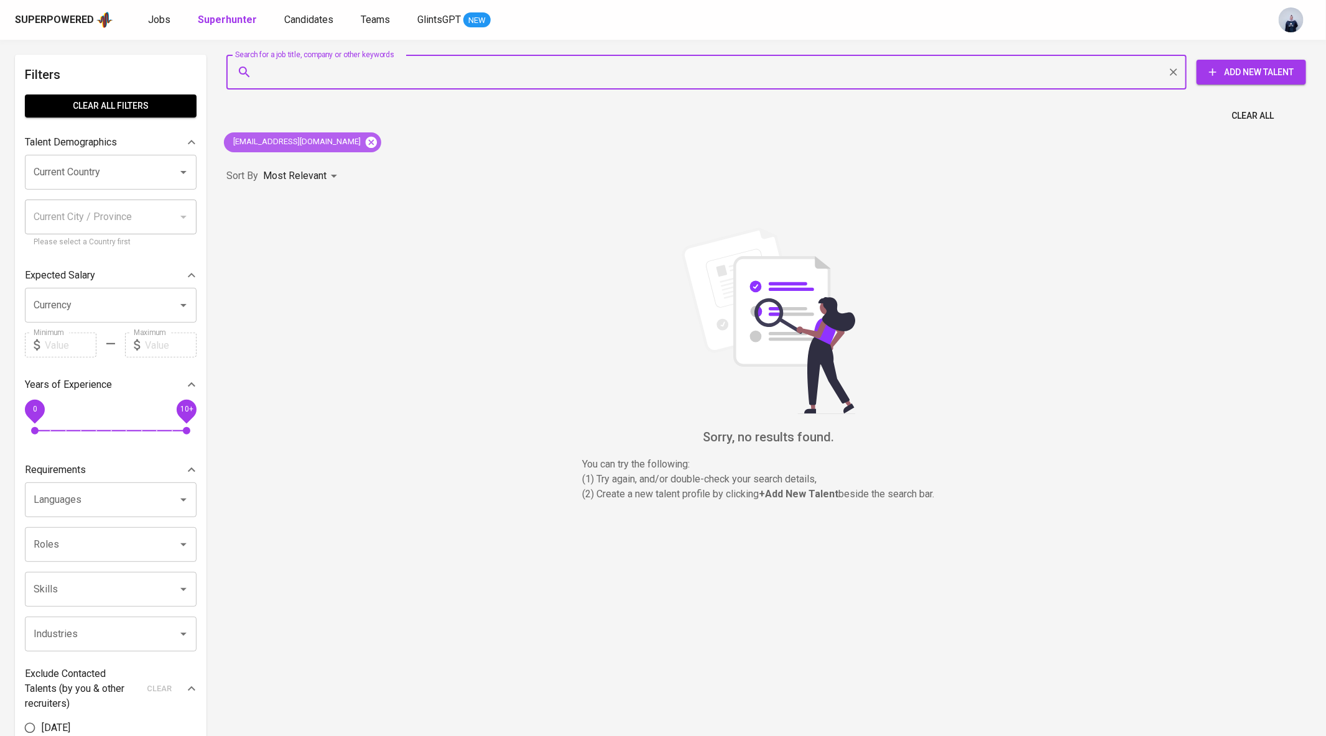
click at [366, 137] on icon at bounding box center [371, 141] width 11 height 11
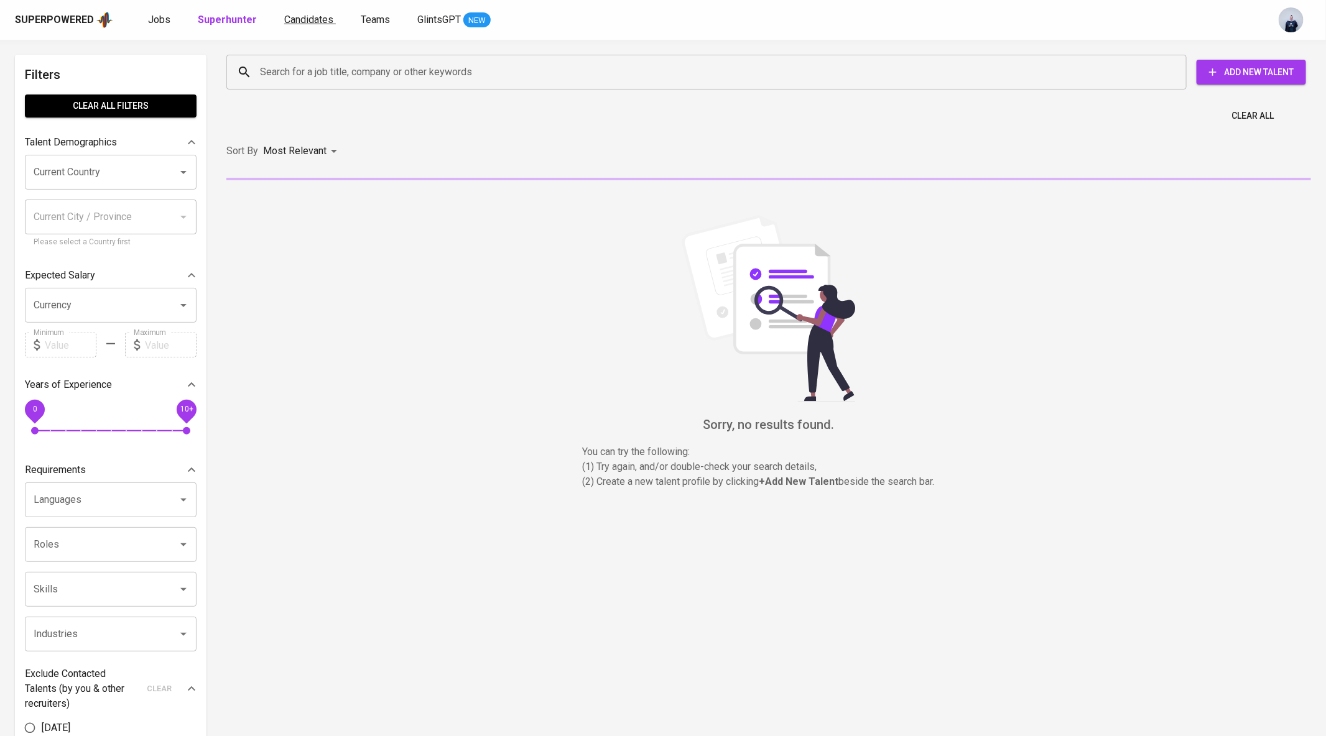
click at [307, 26] on link "Candidates" at bounding box center [310, 20] width 52 height 16
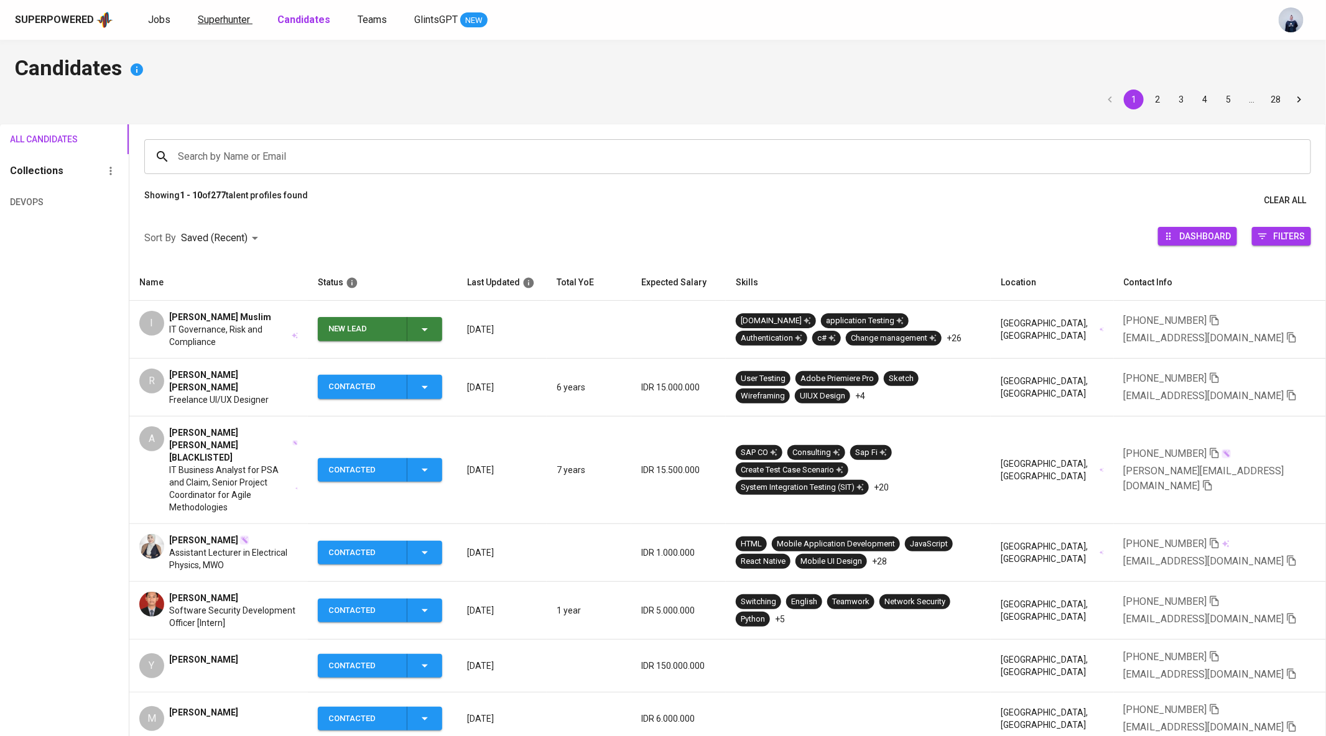
click at [233, 15] on span "Superhunter" at bounding box center [224, 20] width 52 height 12
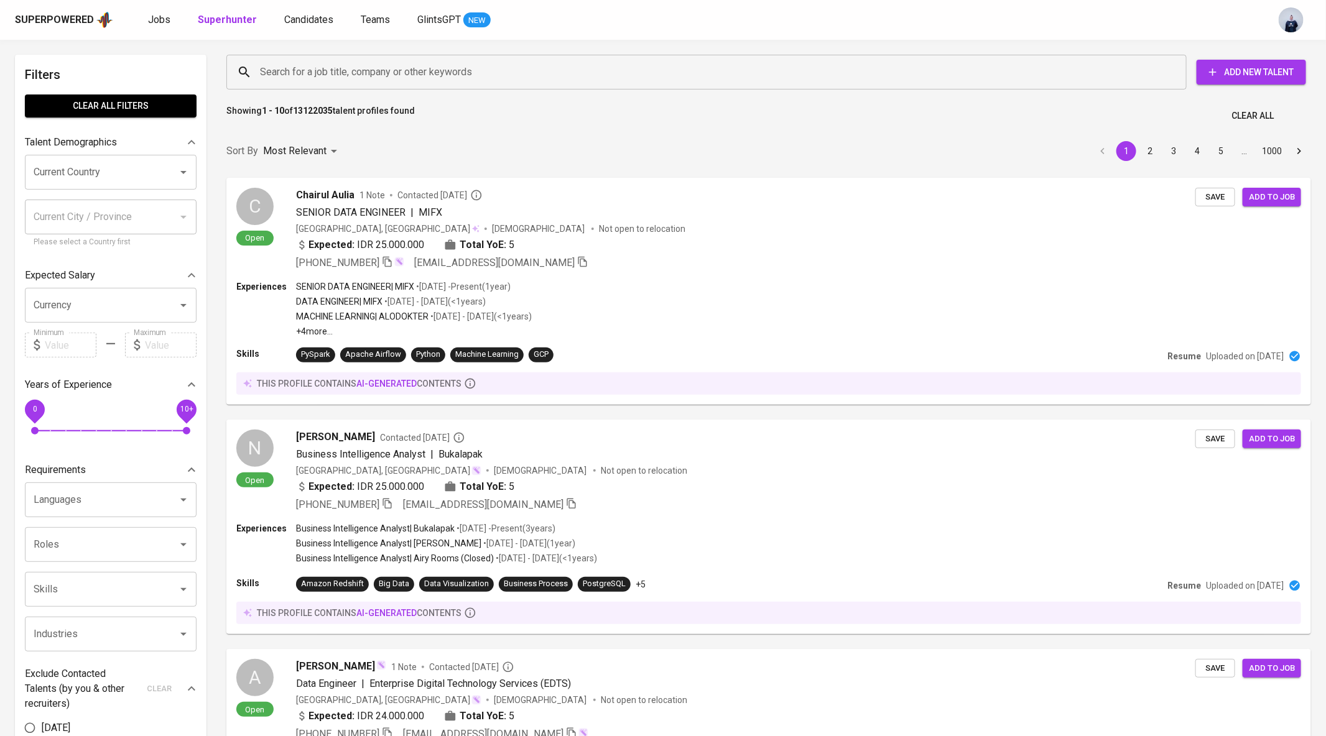
click at [293, 72] on input "Search for a job title, company or other keywords" at bounding box center [709, 72] width 905 height 24
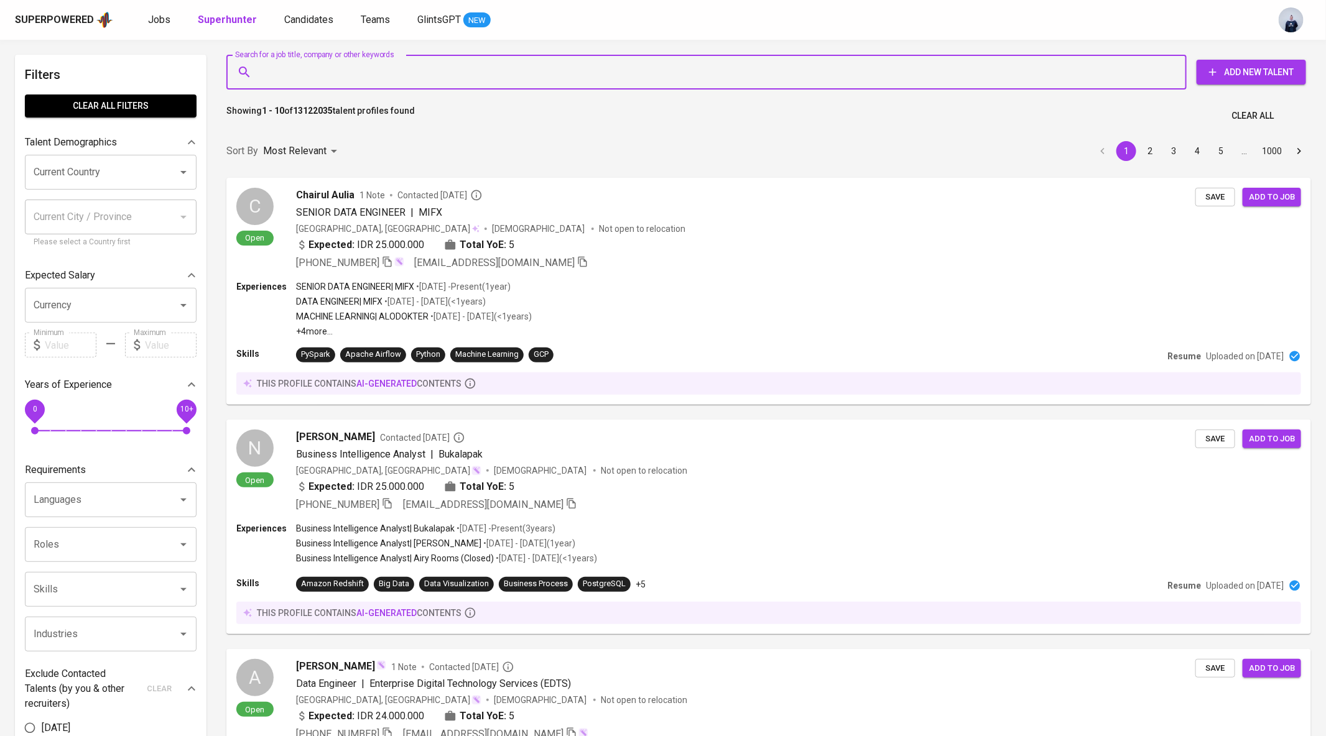
paste input "ashari.taufik888@gmail.com"
type input "ashari.taufik888@gmail.com"
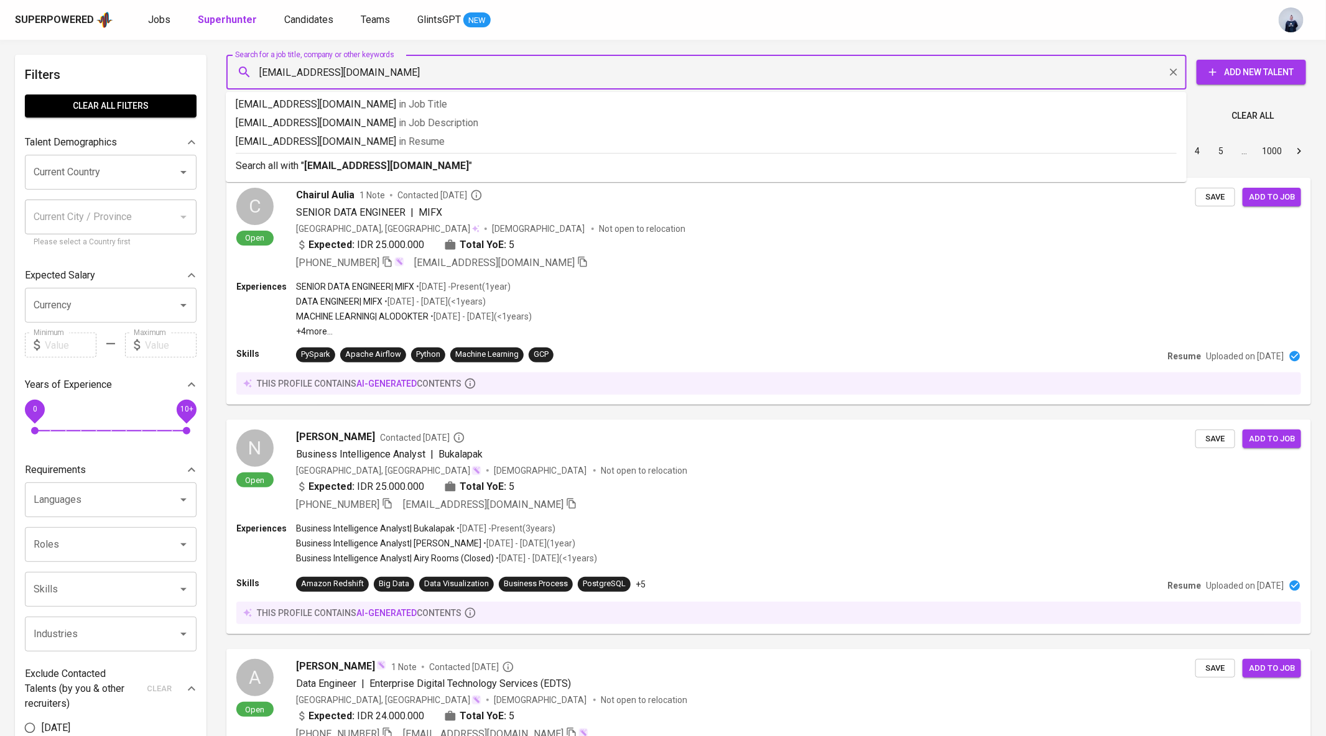
click at [260, 70] on input "ashari.taufik888@gmail.com" at bounding box center [709, 72] width 905 height 24
click at [369, 168] on b "ashari.taufik888@gmail.com" at bounding box center [386, 166] width 165 height 12
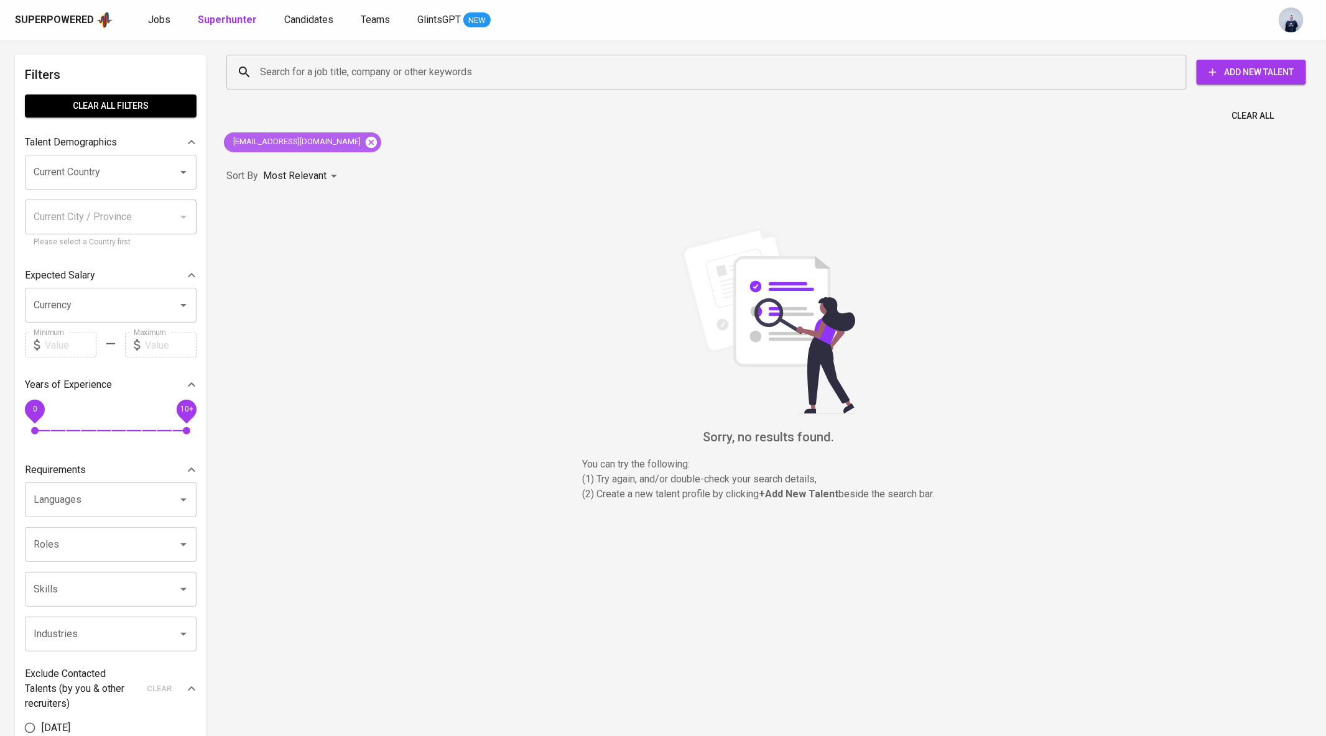
click at [366, 139] on icon at bounding box center [371, 141] width 11 height 11
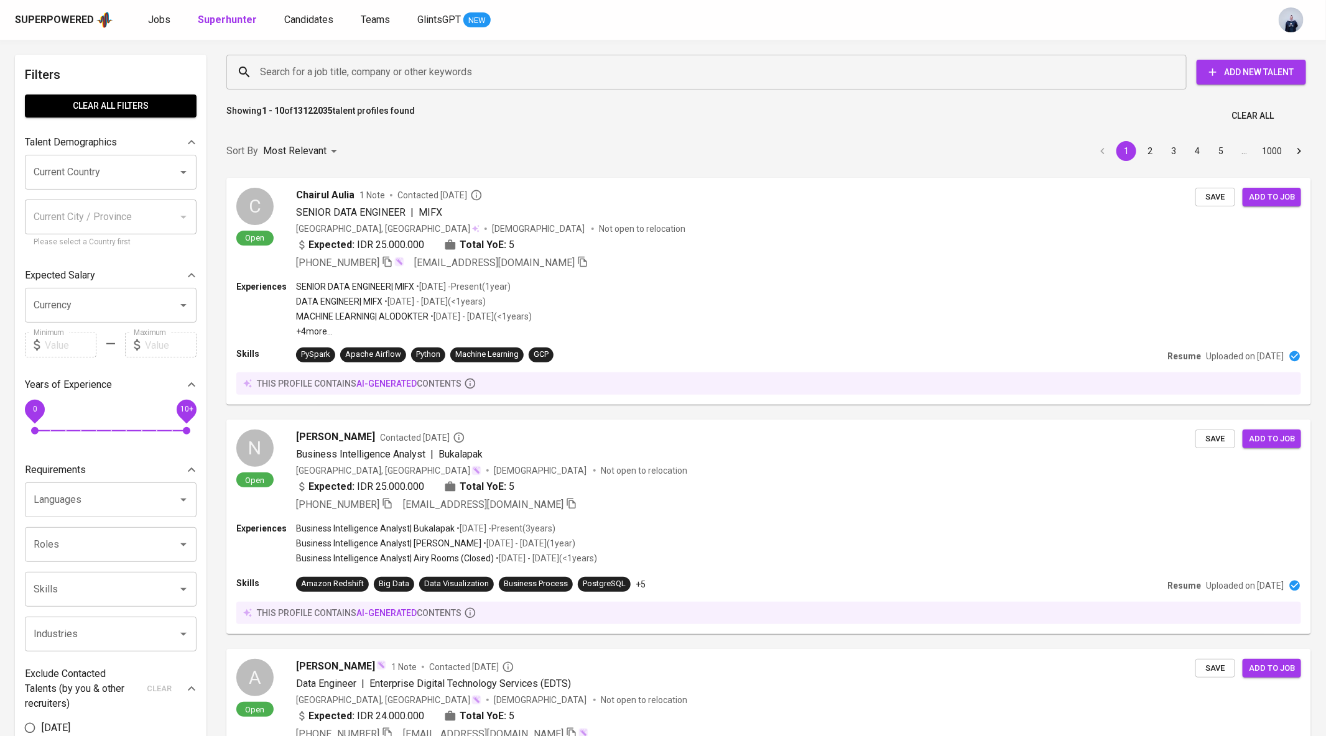
click at [313, 67] on input "Search for a job title, company or other keywords" at bounding box center [709, 72] width 905 height 24
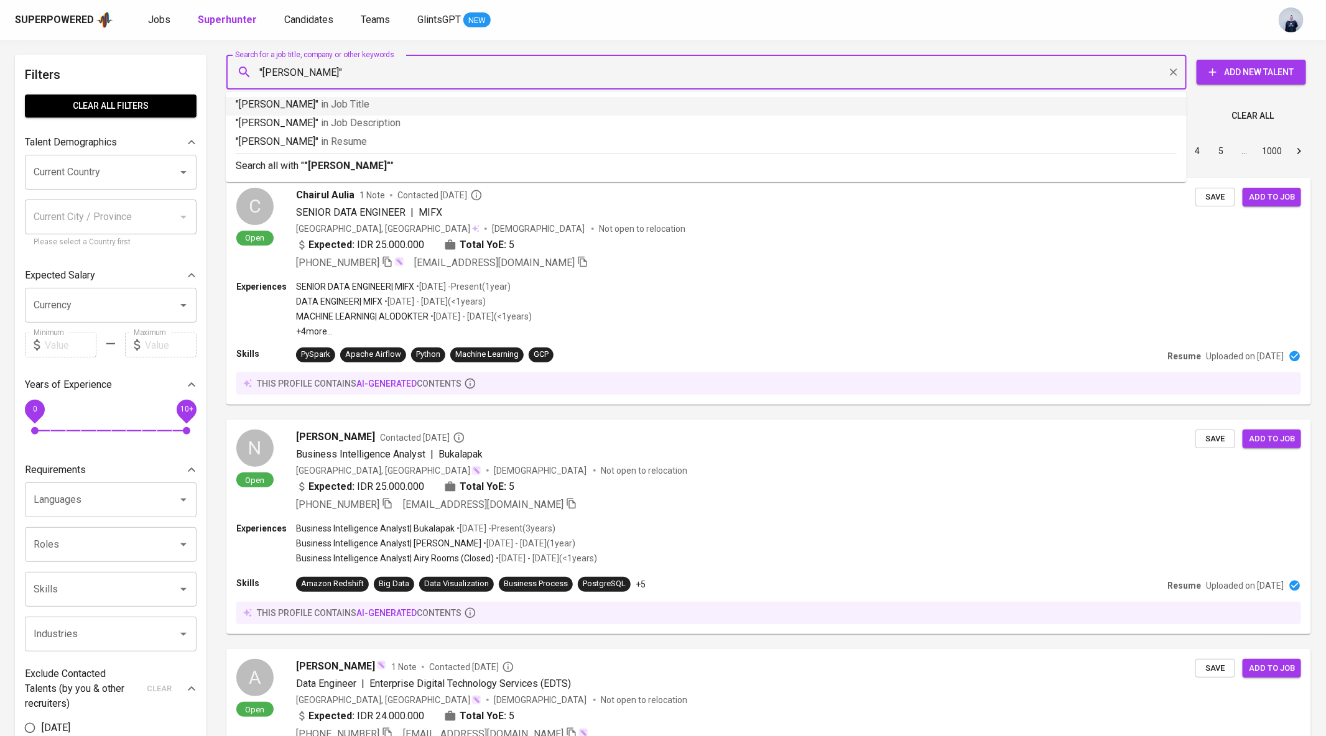
click at [359, 69] on input ""taufik ashari"" at bounding box center [709, 72] width 905 height 24
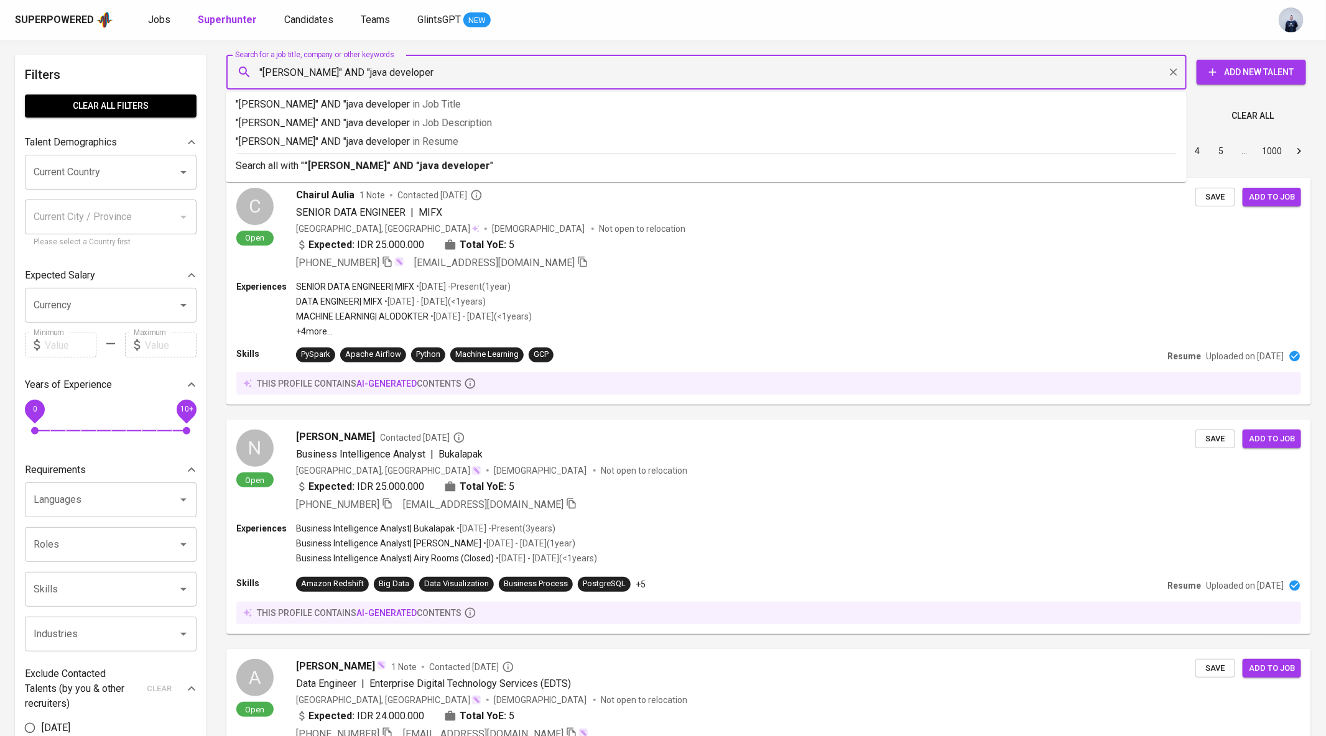
type input ""[PERSON_NAME]" AND "java developer""
click at [420, 157] on div "Search all with " "taufik ashari" AND "java developer" "" at bounding box center [706, 163] width 941 height 21
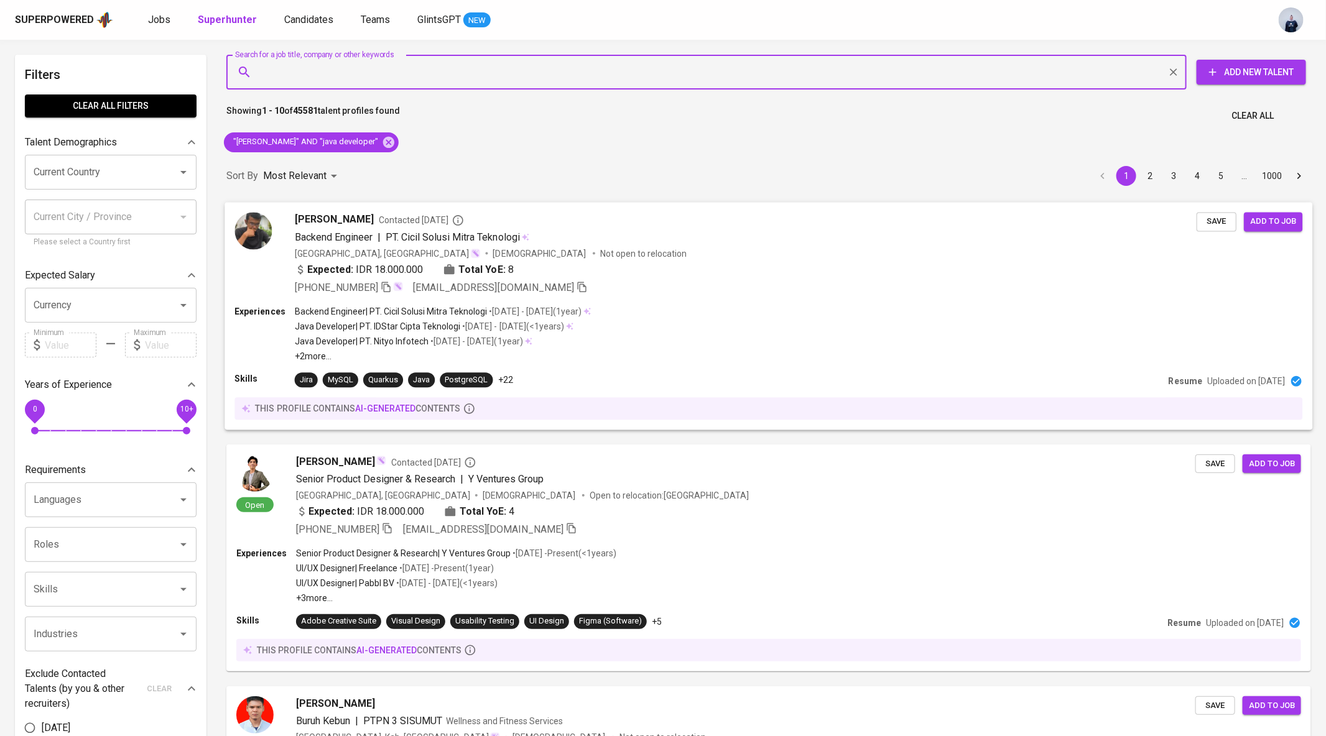
click at [440, 249] on div "Indonesia, Jakarta Utara Male Not open to relocation" at bounding box center [491, 253] width 392 height 12
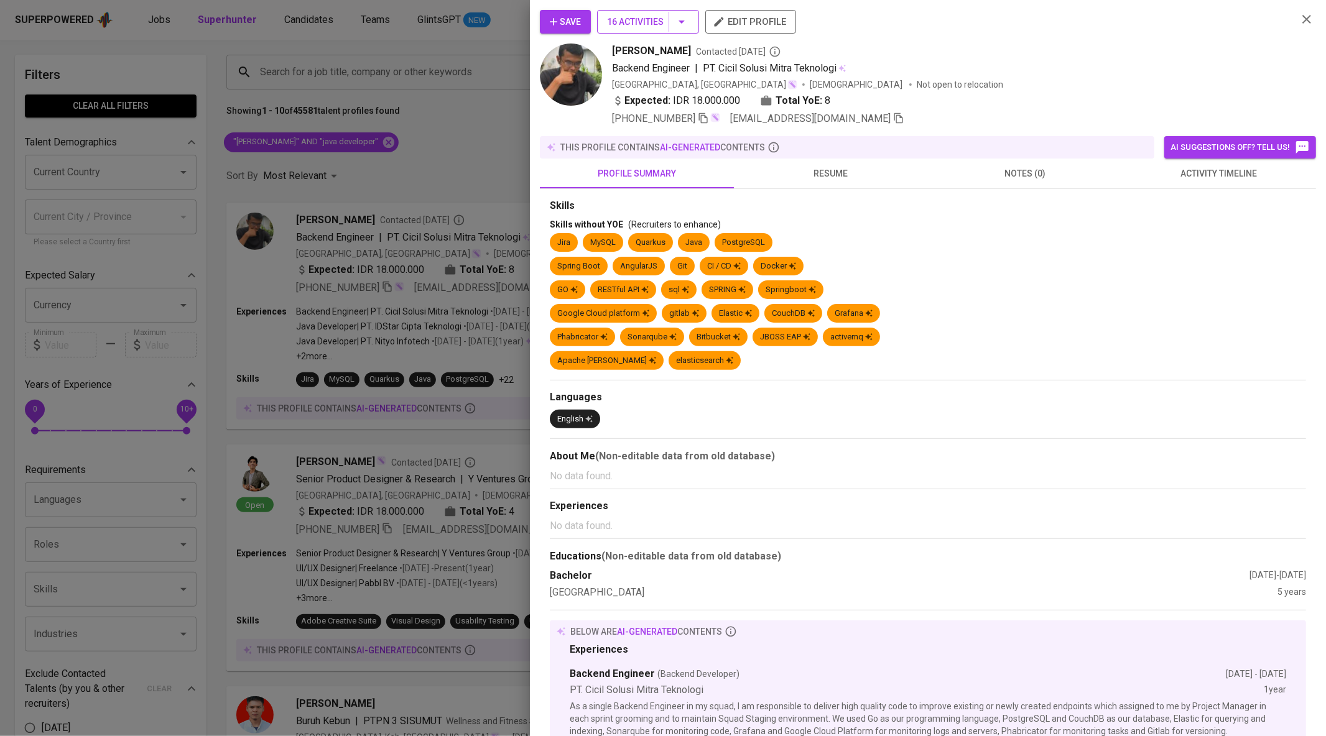
click at [681, 19] on icon "button" at bounding box center [681, 21] width 15 height 15
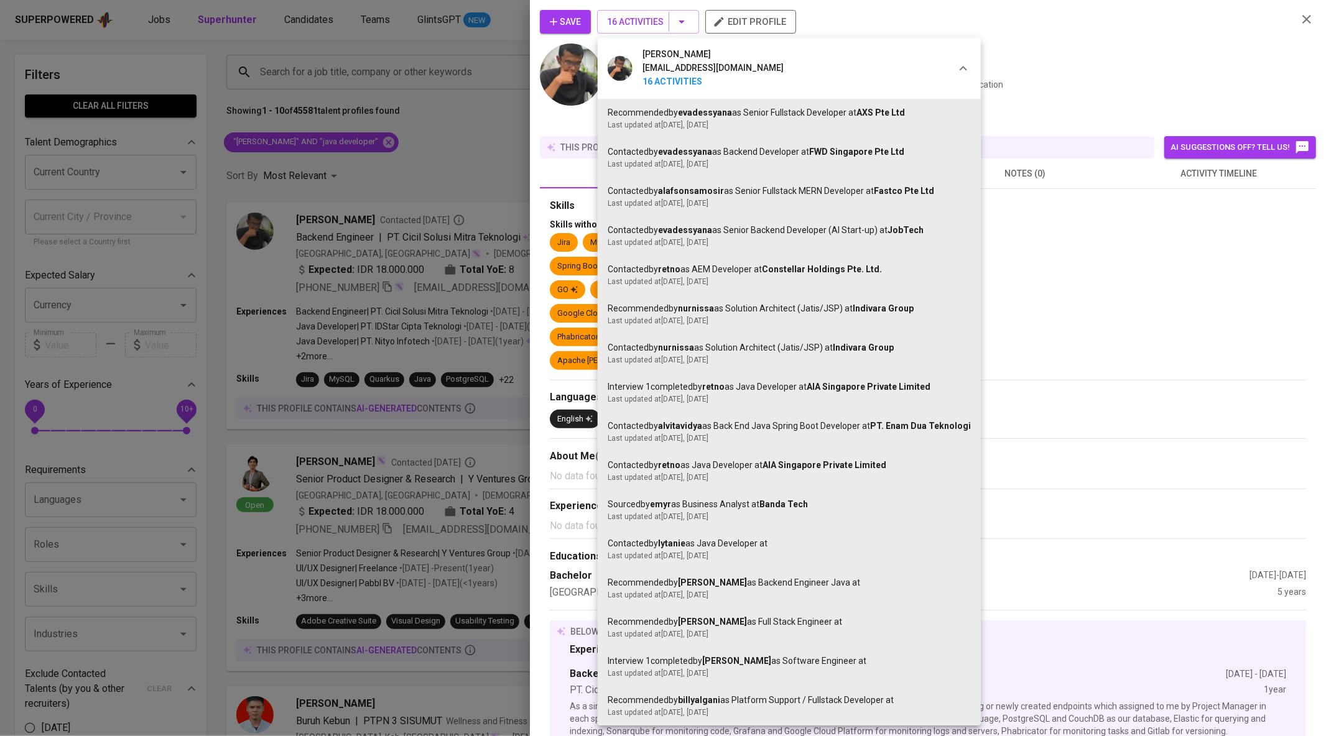
click at [1029, 72] on div at bounding box center [663, 368] width 1326 height 736
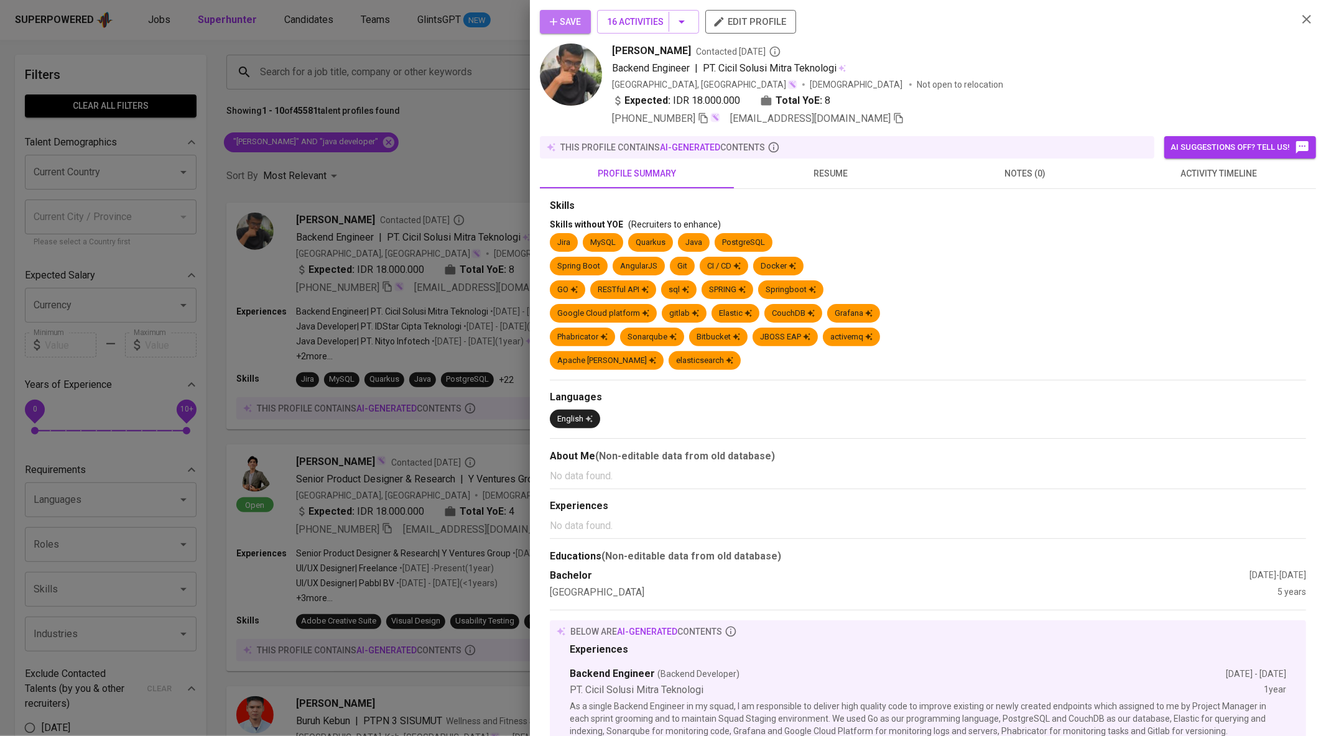
click at [561, 18] on span "Save" at bounding box center [565, 22] width 31 height 16
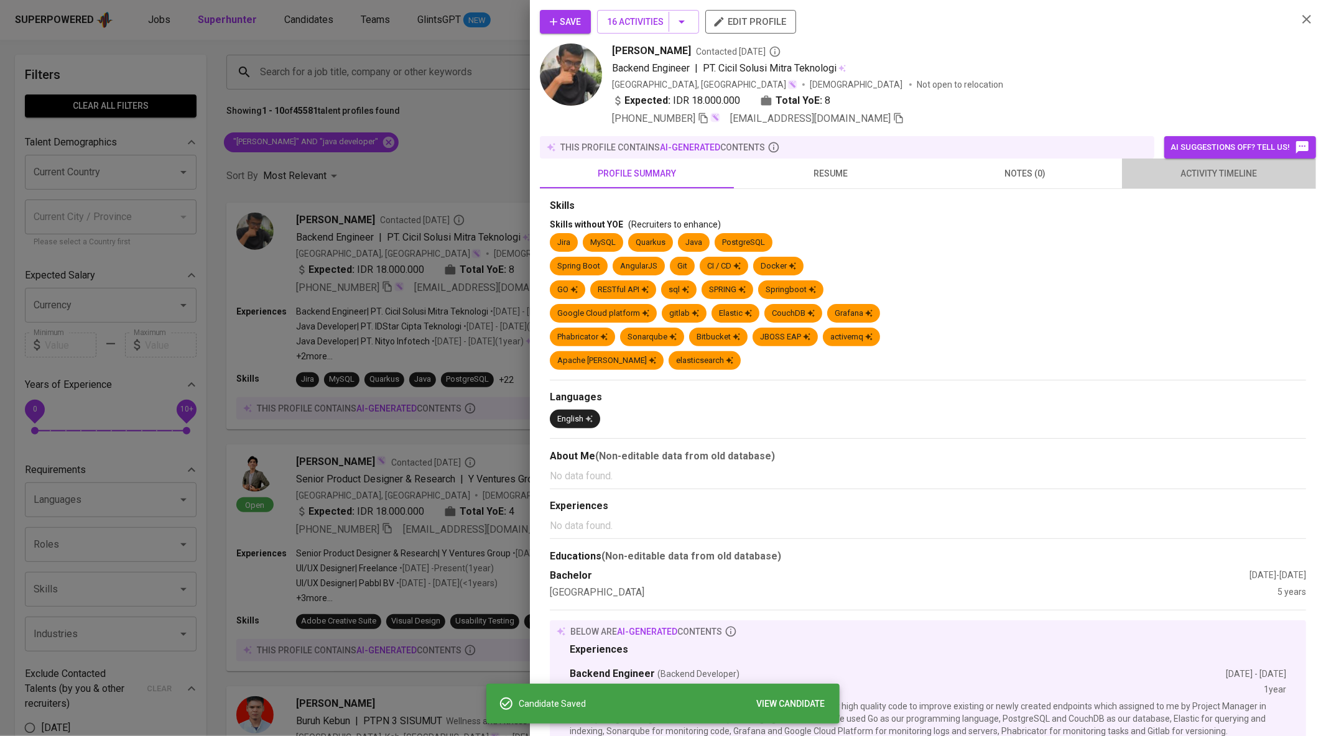
click at [1186, 169] on span "activity timeline" at bounding box center [1218, 174] width 179 height 16
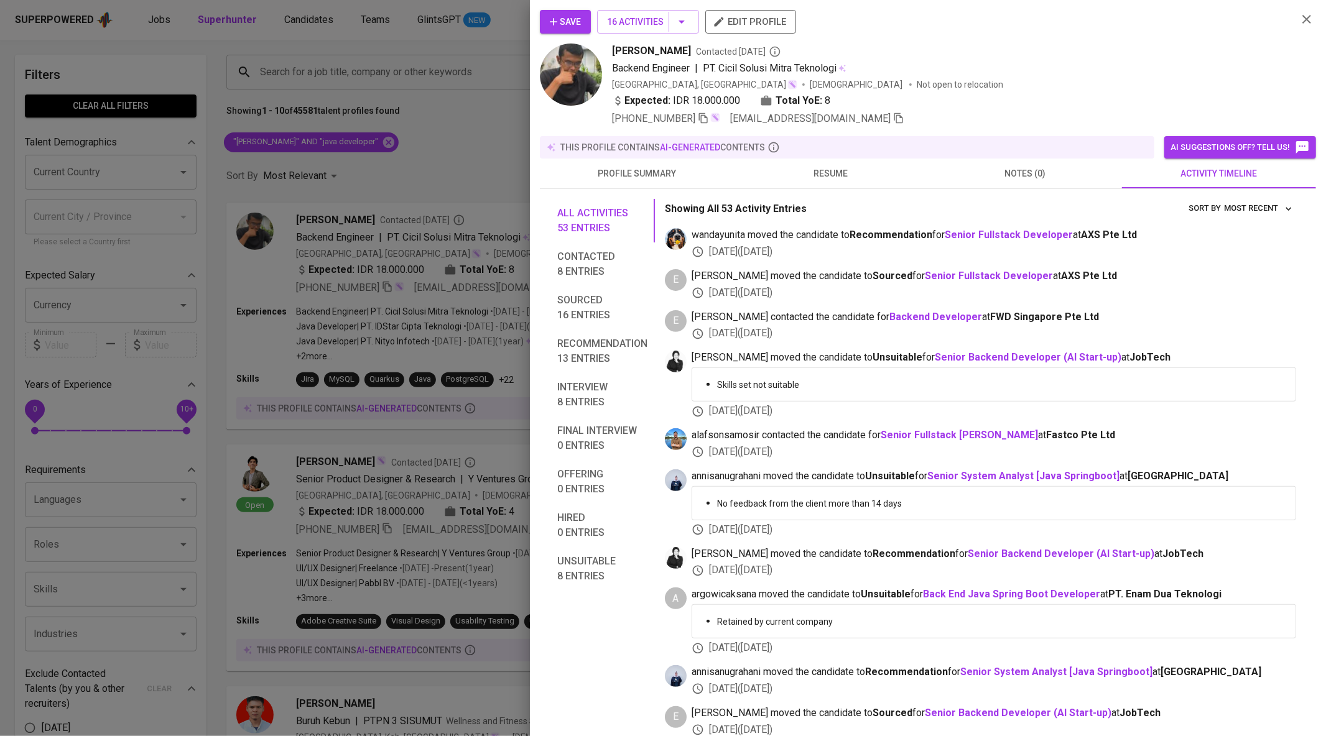
click at [841, 163] on button "resume" at bounding box center [831, 174] width 194 height 30
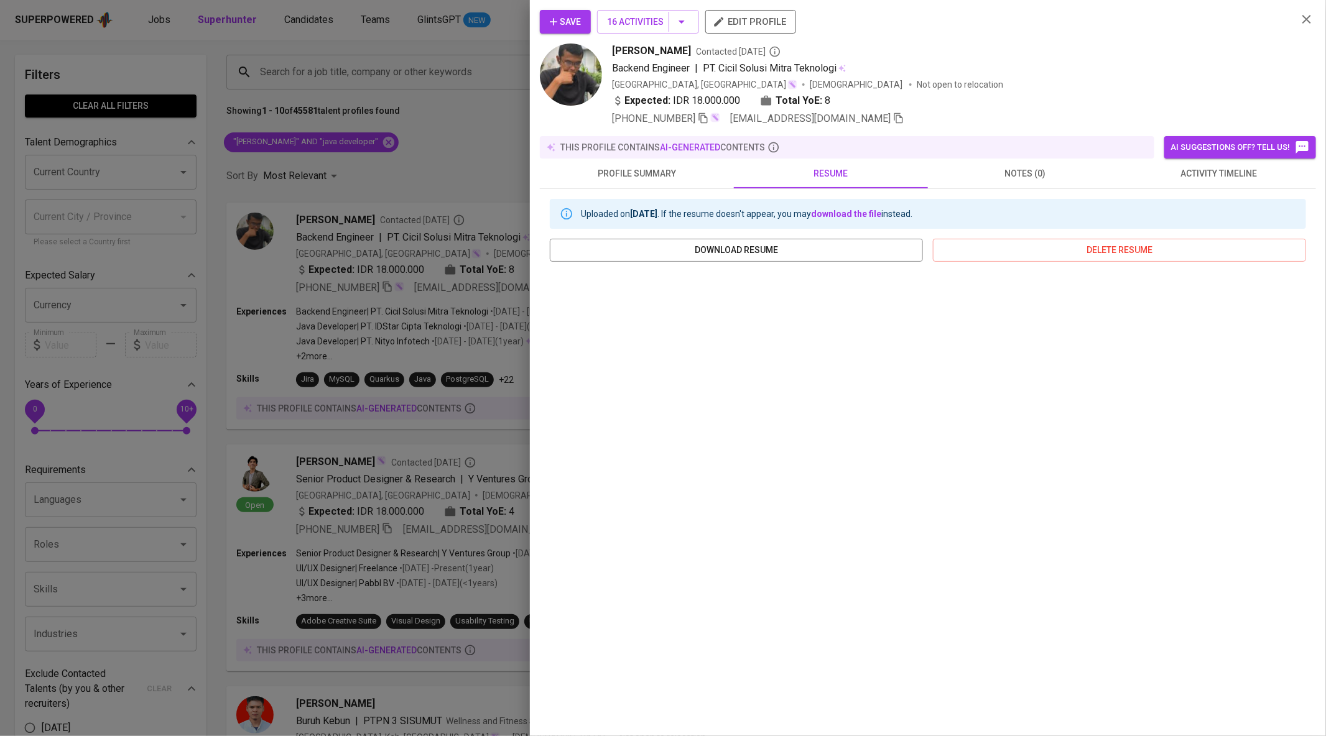
click at [893, 116] on icon "button" at bounding box center [898, 118] width 11 height 11
click at [308, 37] on div at bounding box center [663, 368] width 1326 height 736
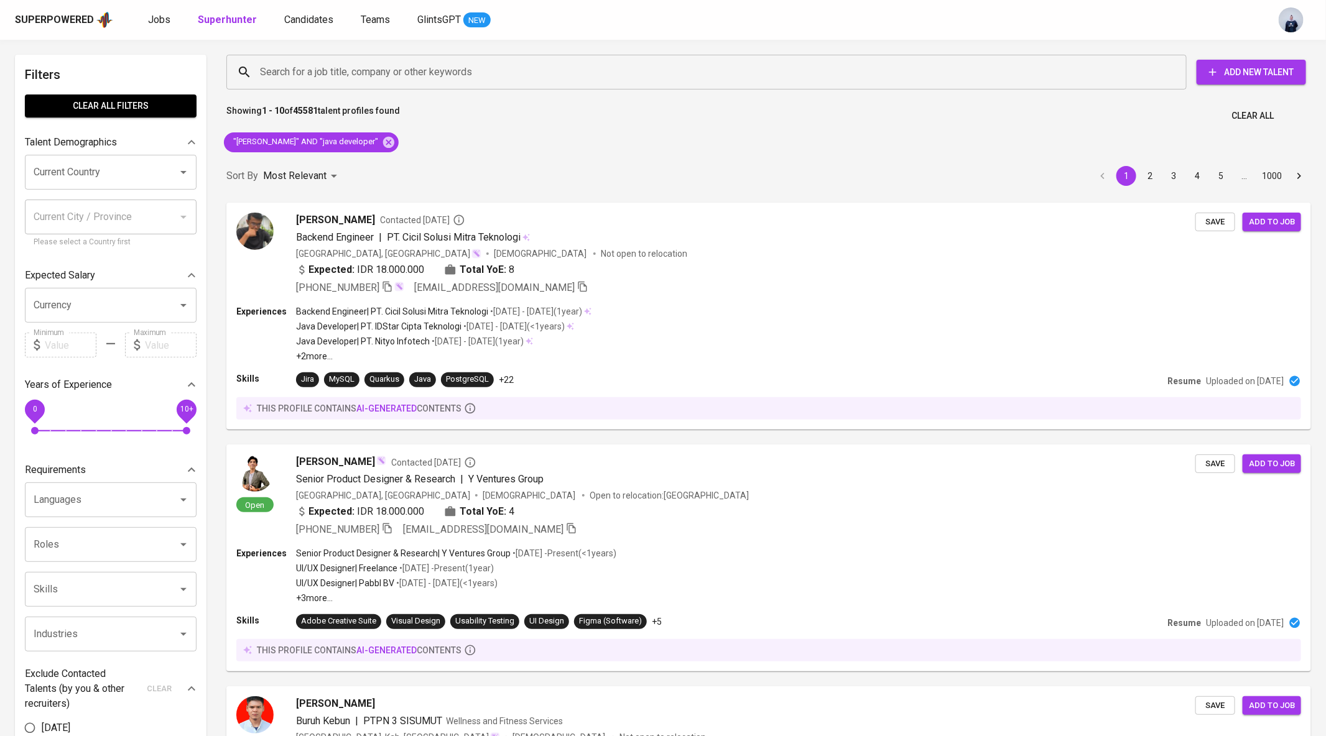
click at [303, 19] on span "Candidates" at bounding box center [308, 20] width 49 height 12
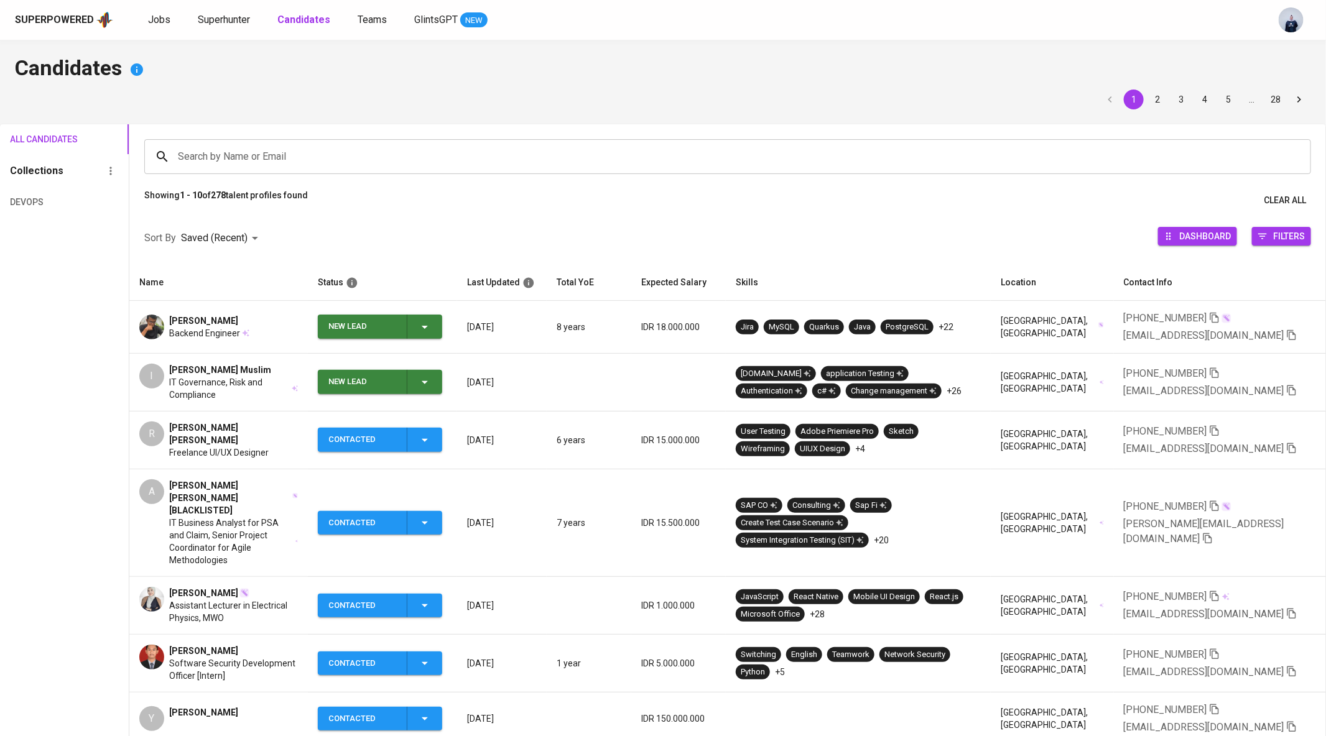
click at [436, 330] on span "New Lead" at bounding box center [380, 327] width 114 height 24
click at [382, 382] on li "Contacted" at bounding box center [382, 380] width 124 height 22
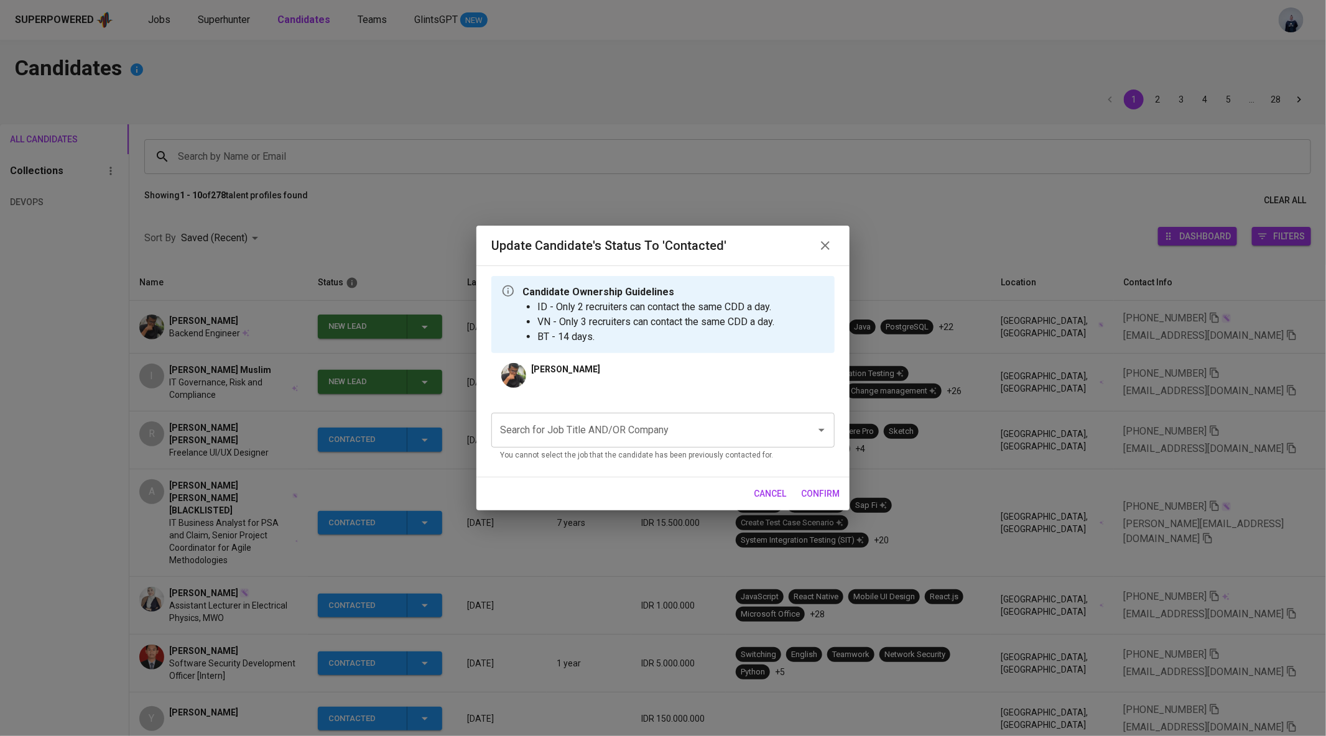
click at [563, 440] on input "Search for Job Title AND/OR Company" at bounding box center [645, 430] width 297 height 24
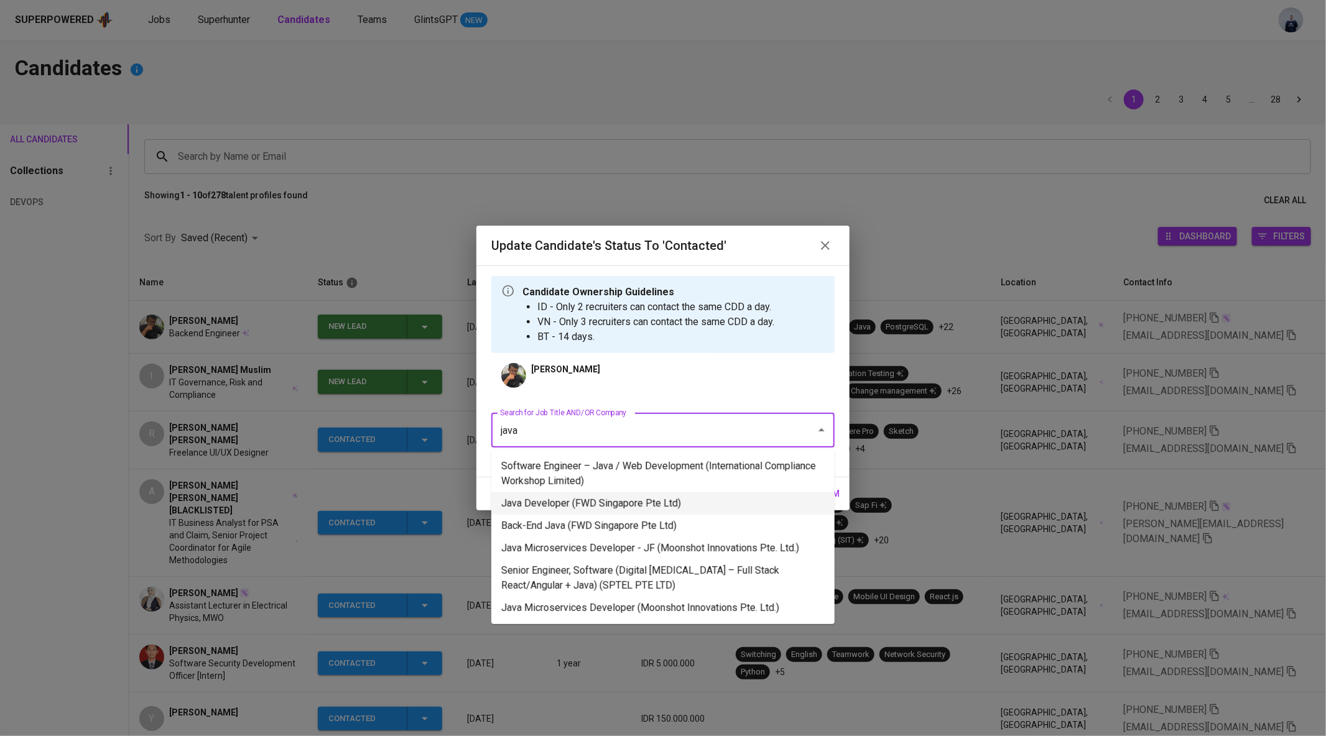
click at [562, 504] on li "Java Developer (FWD Singapore Pte Ltd)" at bounding box center [662, 503] width 343 height 22
type input "java"
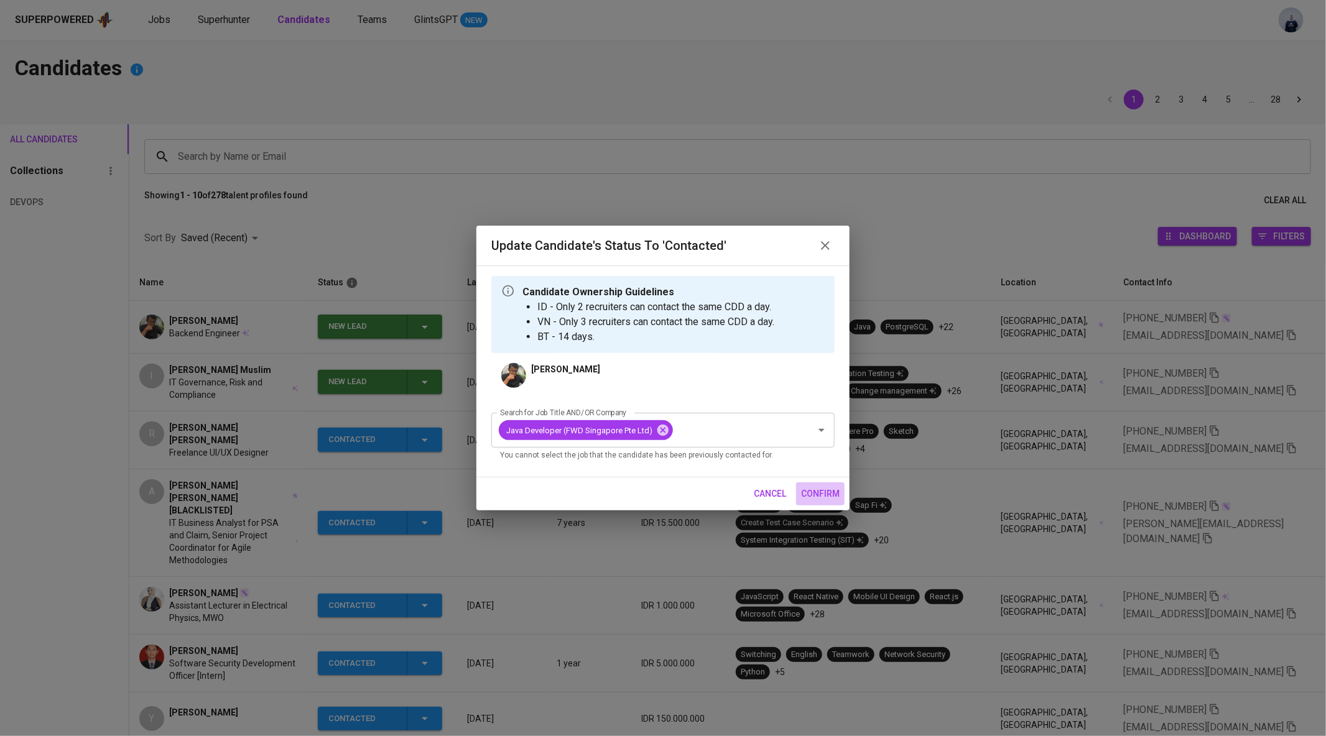
click at [828, 498] on span "confirm" at bounding box center [820, 494] width 39 height 16
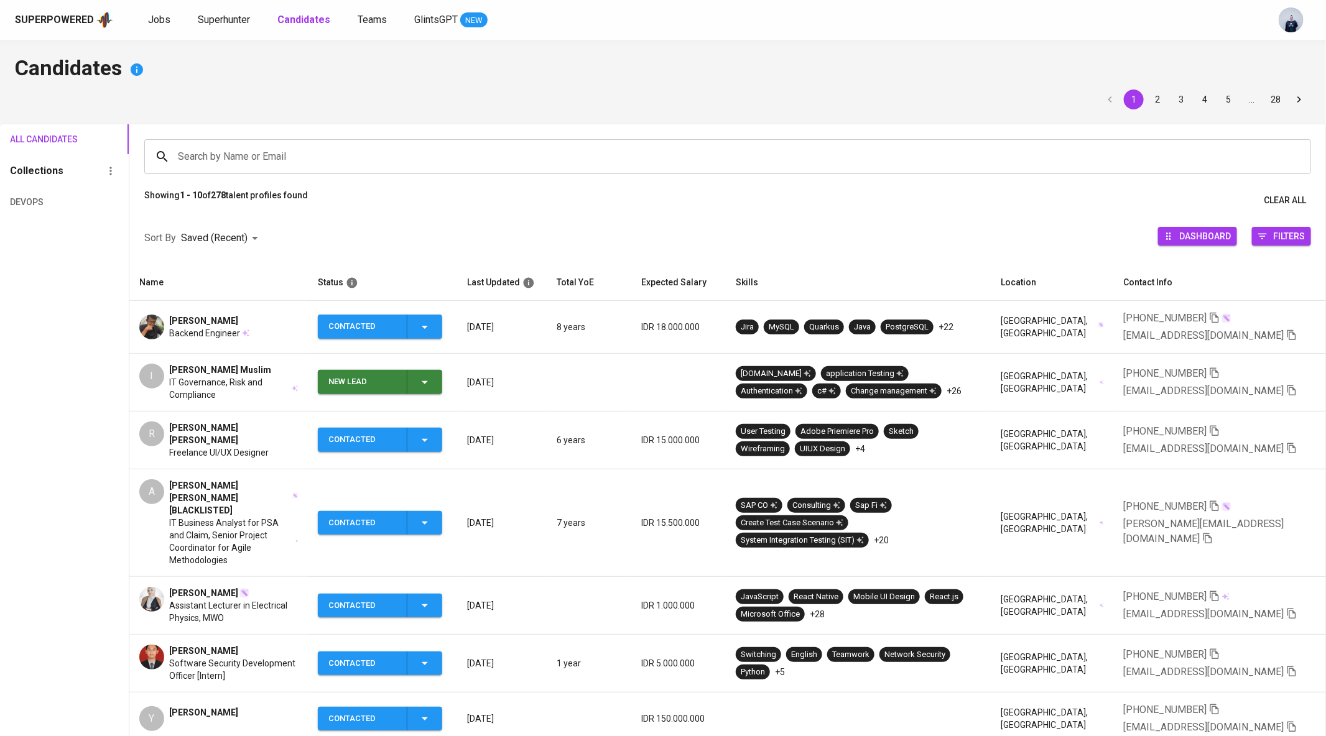
click at [216, 315] on span "[PERSON_NAME]" at bounding box center [203, 321] width 69 height 12
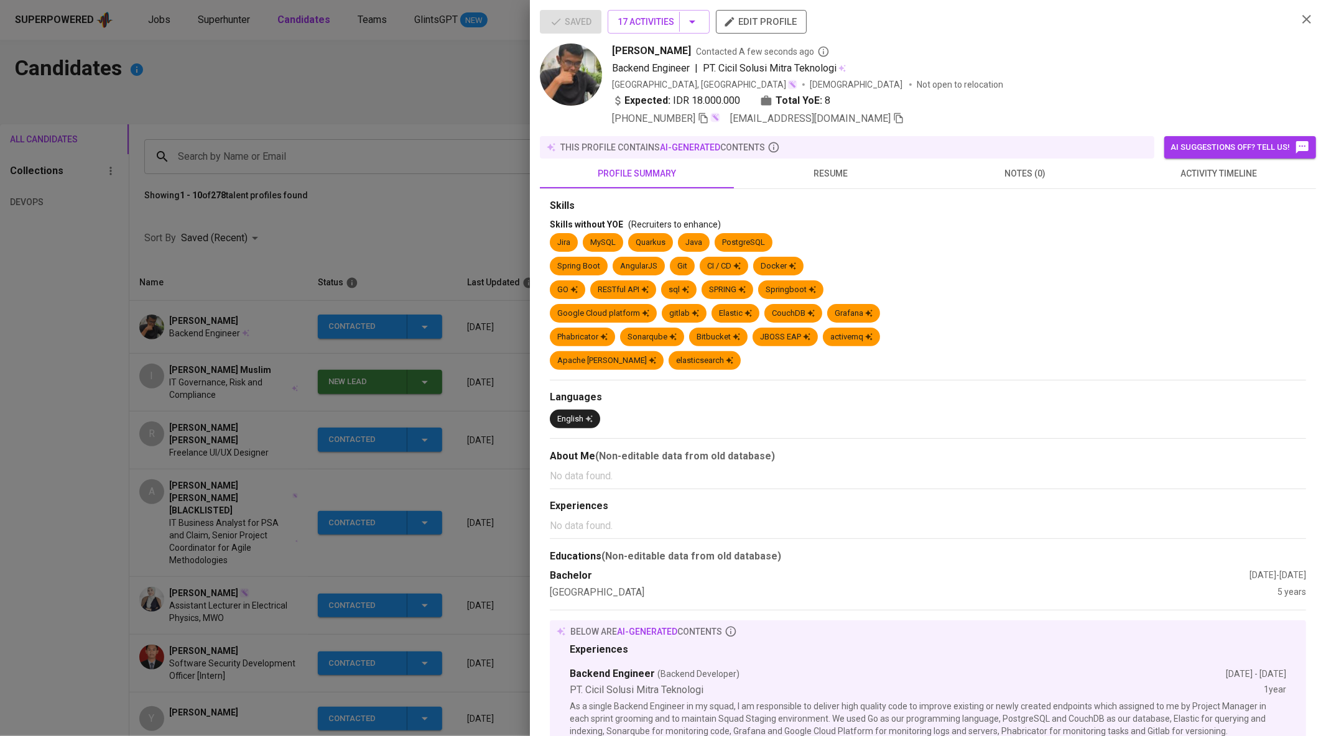
click at [1167, 174] on span "activity timeline" at bounding box center [1218, 174] width 179 height 16
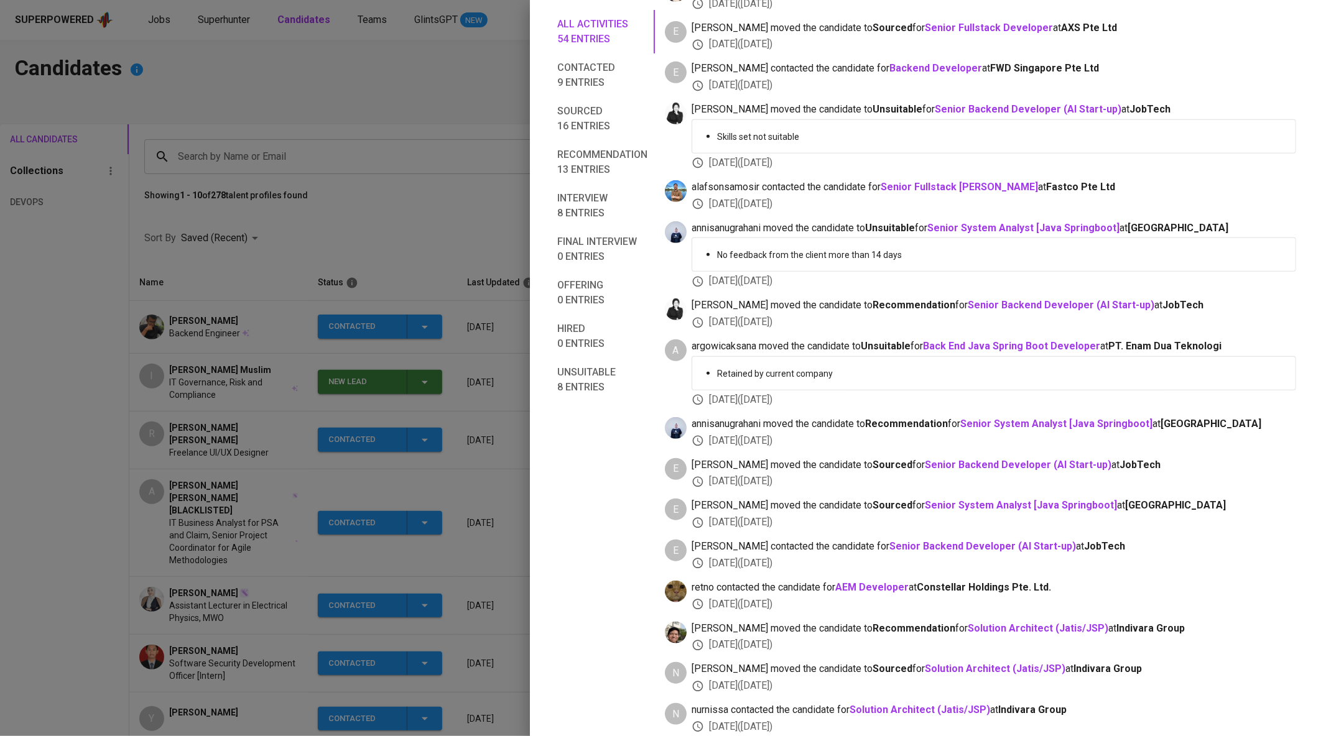
scroll to position [286, 0]
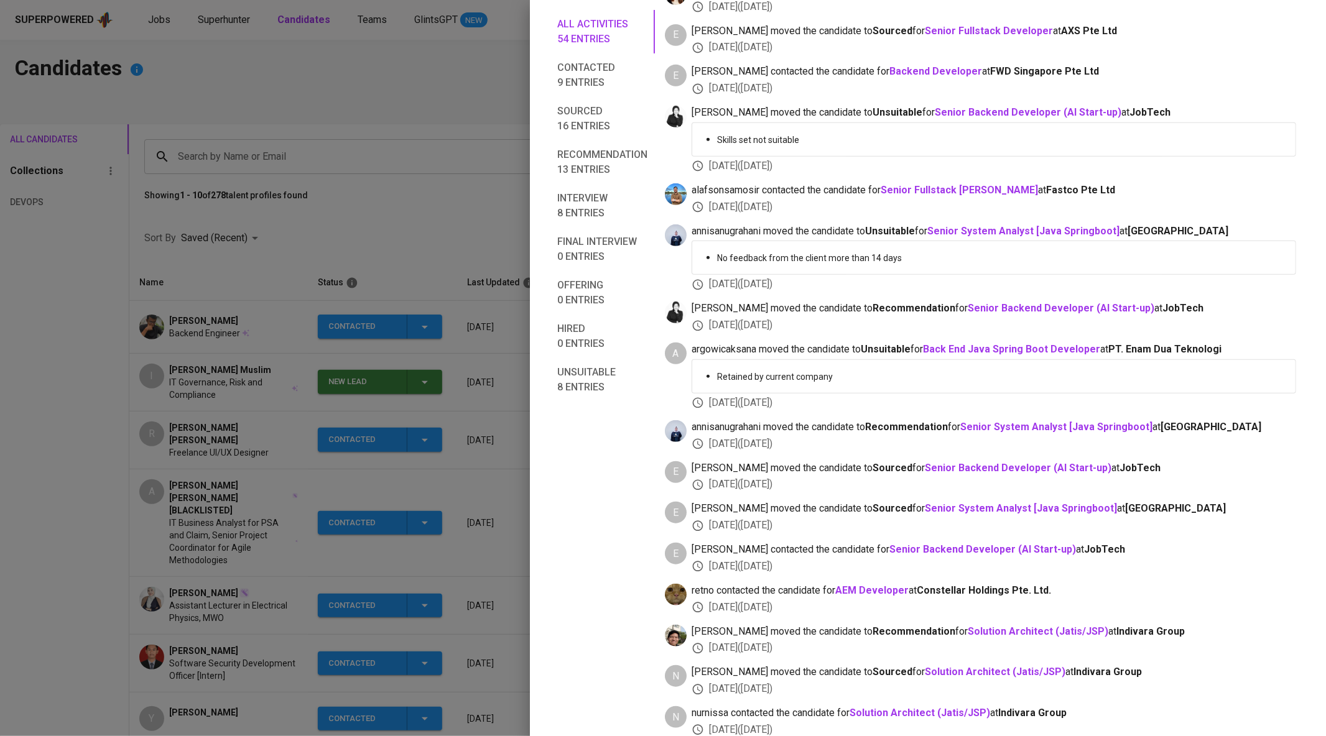
click at [465, 162] on div at bounding box center [663, 368] width 1326 height 736
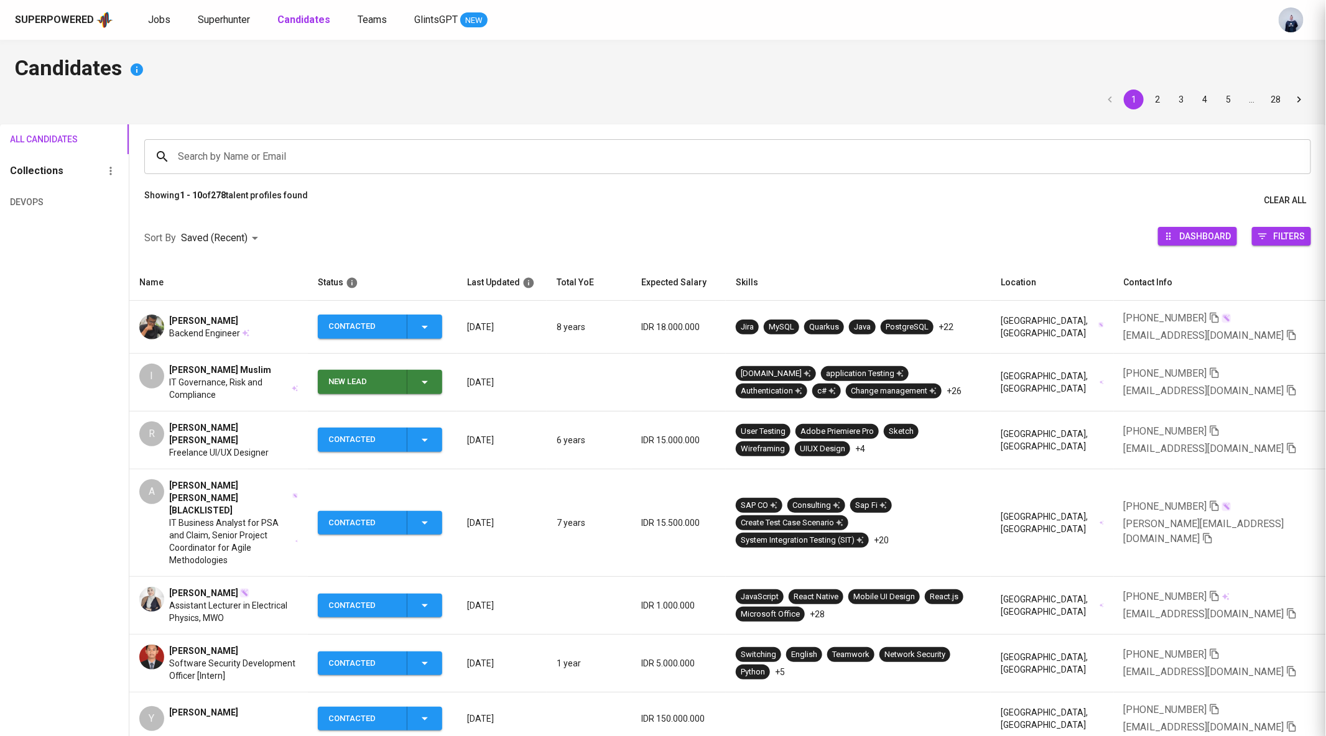
scroll to position [0, 0]
click at [154, 12] on link "Jobs" at bounding box center [160, 20] width 25 height 16
